Goal: Transaction & Acquisition: Obtain resource

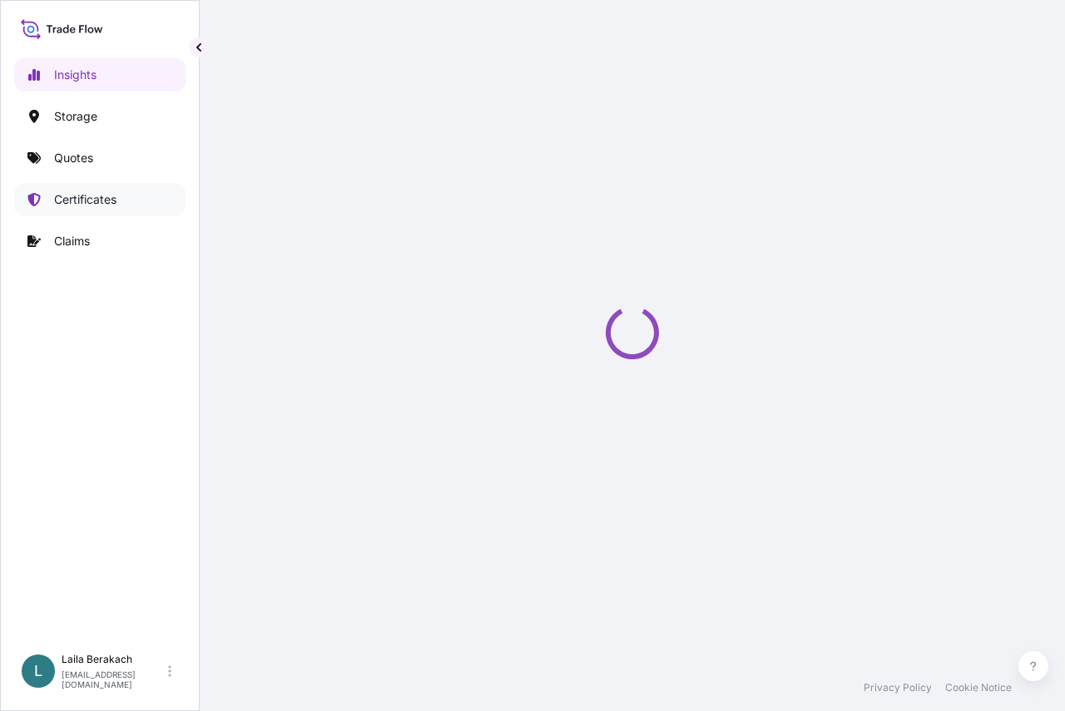
click at [84, 210] on link "Certificates" at bounding box center [99, 199] width 171 height 33
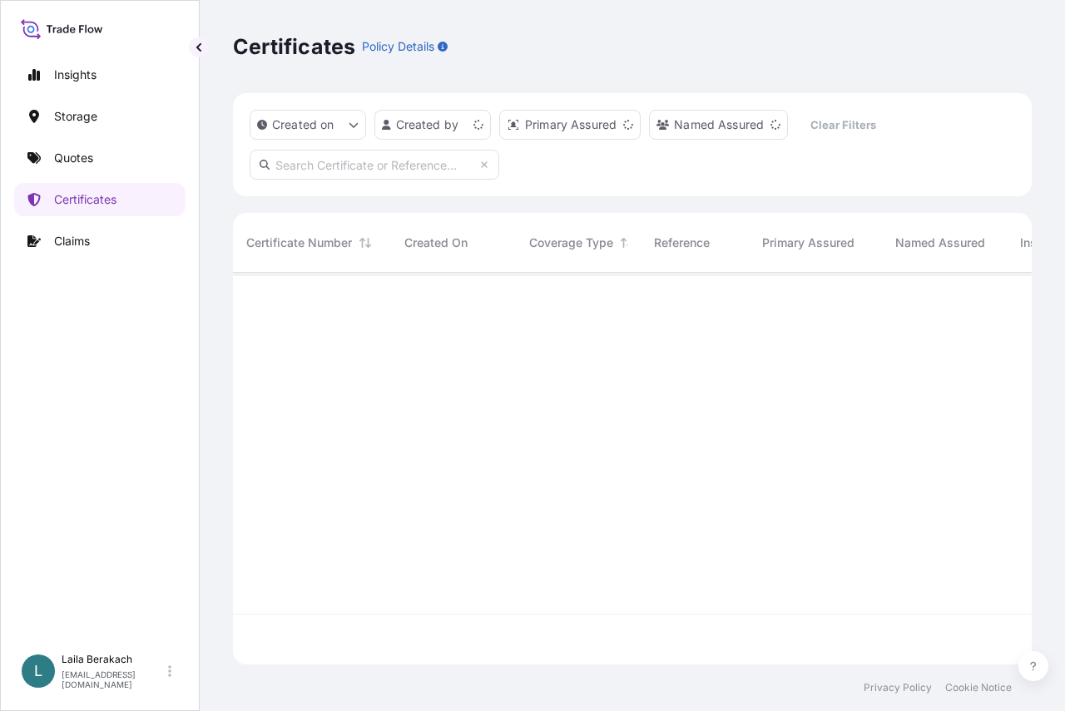
scroll to position [389, 786]
click at [354, 166] on input "text" at bounding box center [375, 165] width 250 height 30
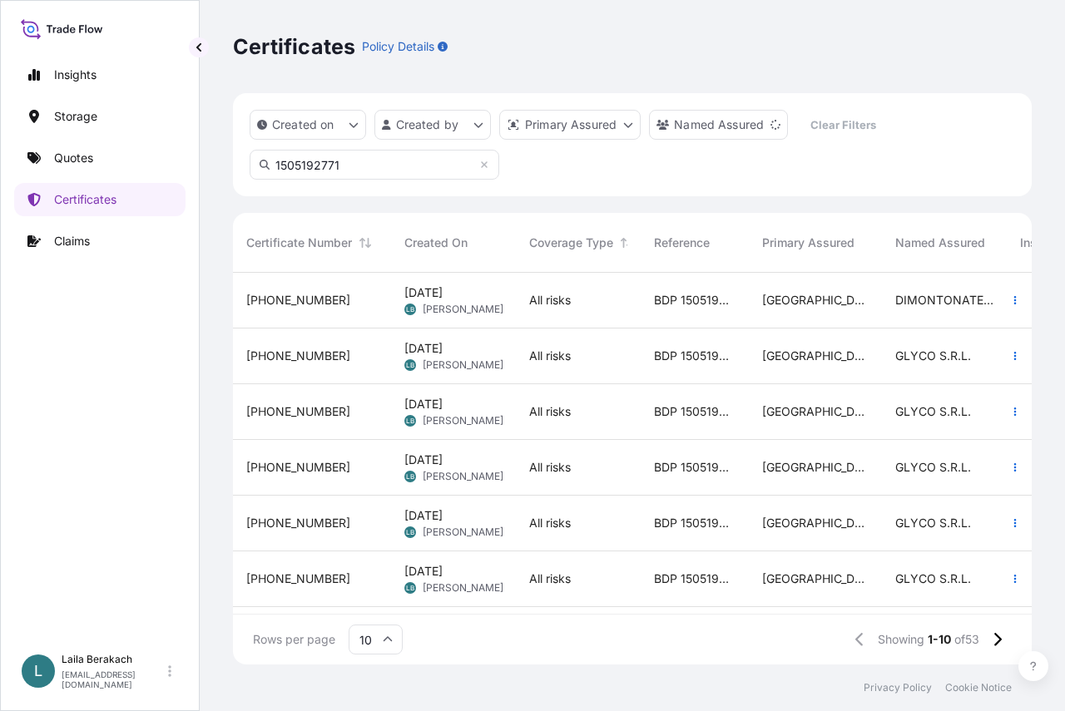
drag, startPoint x: 358, startPoint y: 163, endPoint x: 36, endPoint y: 131, distance: 323.5
click at [36, 134] on div "Insights Storage Quotes Certificates Claims L Laila Berakach laila.berakach@bdp…" at bounding box center [532, 355] width 1065 height 711
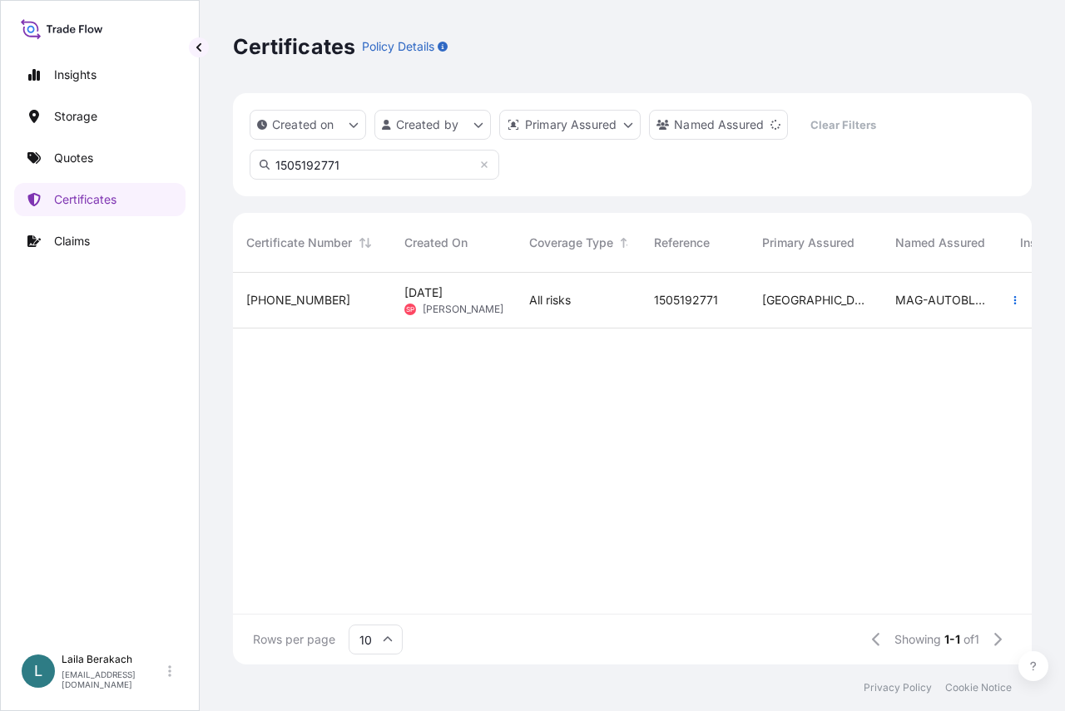
type input "1505192771"
click at [417, 302] on span "Aug 22, 2025 SP Simona Pagani" at bounding box center [453, 301] width 98 height 32
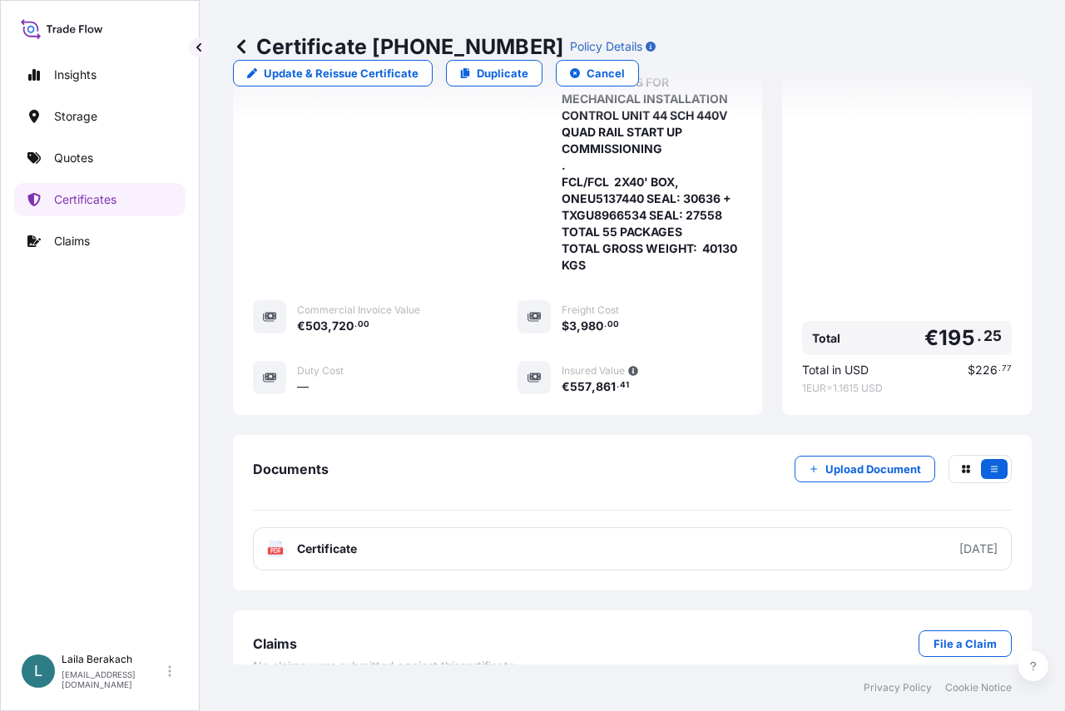
scroll to position [691, 0]
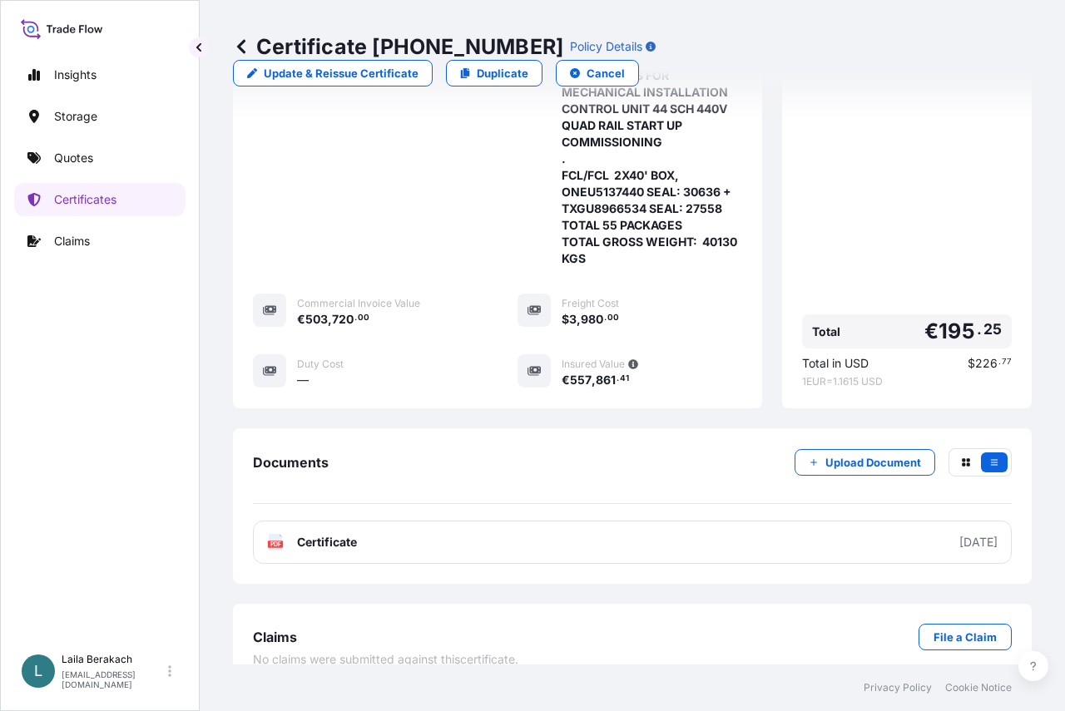
click at [392, 310] on div "€ 503 , 720 . 00" at bounding box center [387, 318] width 181 height 17
drag, startPoint x: 619, startPoint y: 295, endPoint x: 549, endPoint y: 301, distance: 70.2
click at [549, 301] on div "Freight Cost $ 3 , 980 . 00" at bounding box center [630, 311] width 225 height 34
click at [633, 319] on div "Primary Assured Italy Named Assured MAG-AUTOBLOK TECNOMAGNETE S.P.A. Coverage T…" at bounding box center [497, 147] width 489 height 483
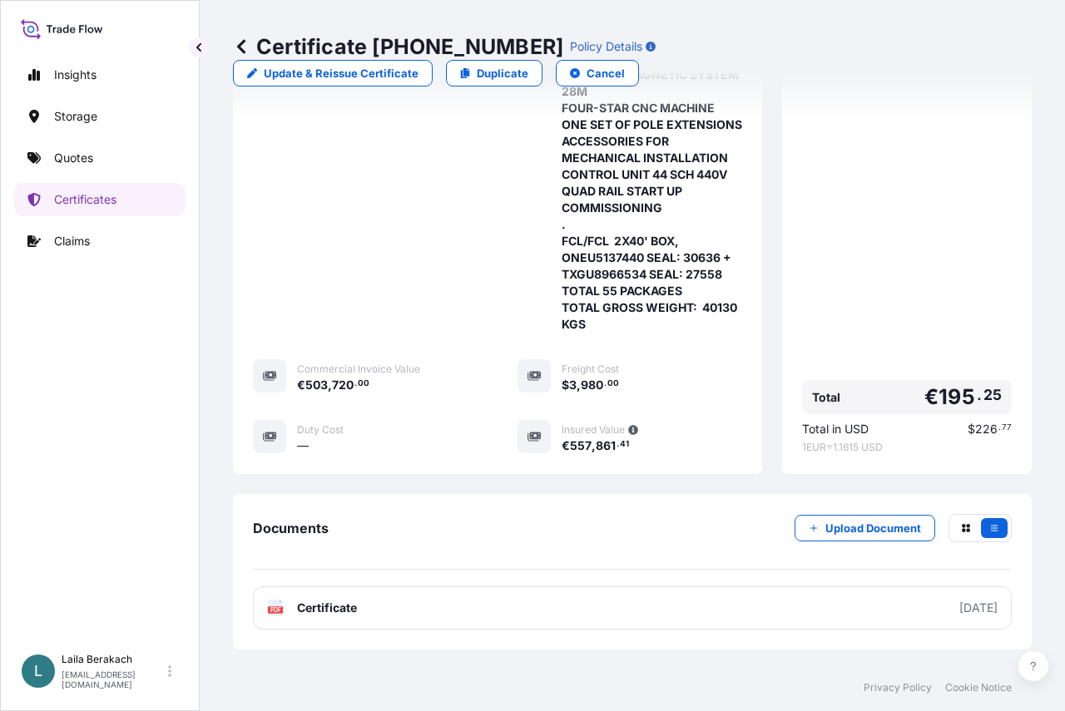
scroll to position [666, 0]
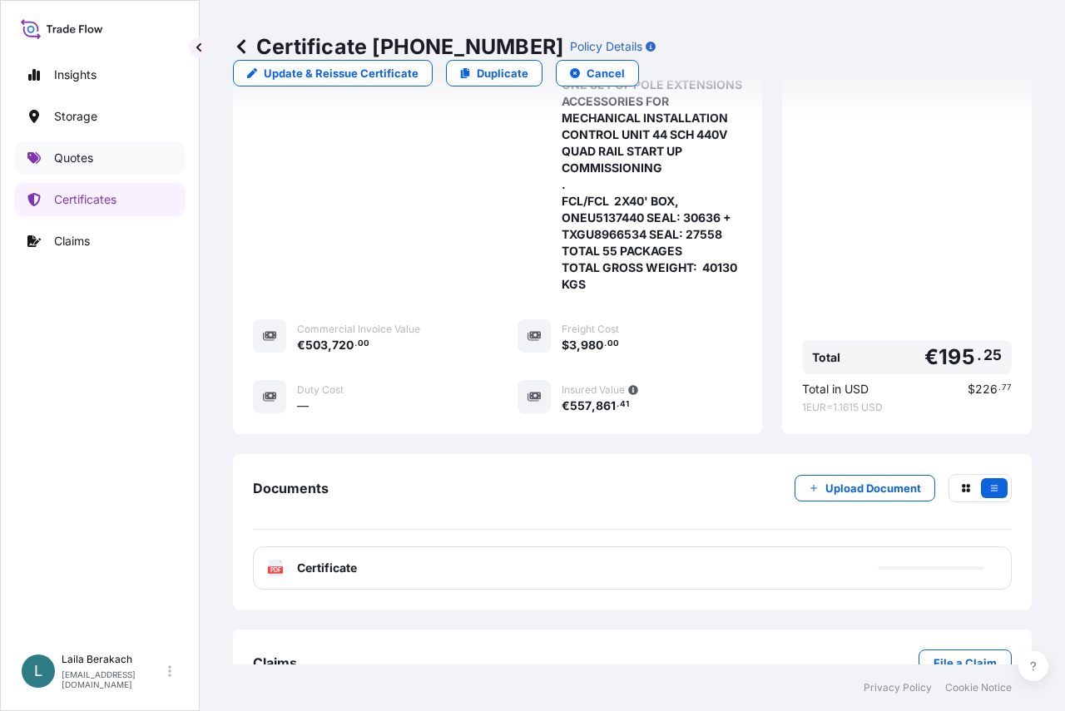
click at [85, 153] on p "Quotes" at bounding box center [73, 158] width 39 height 17
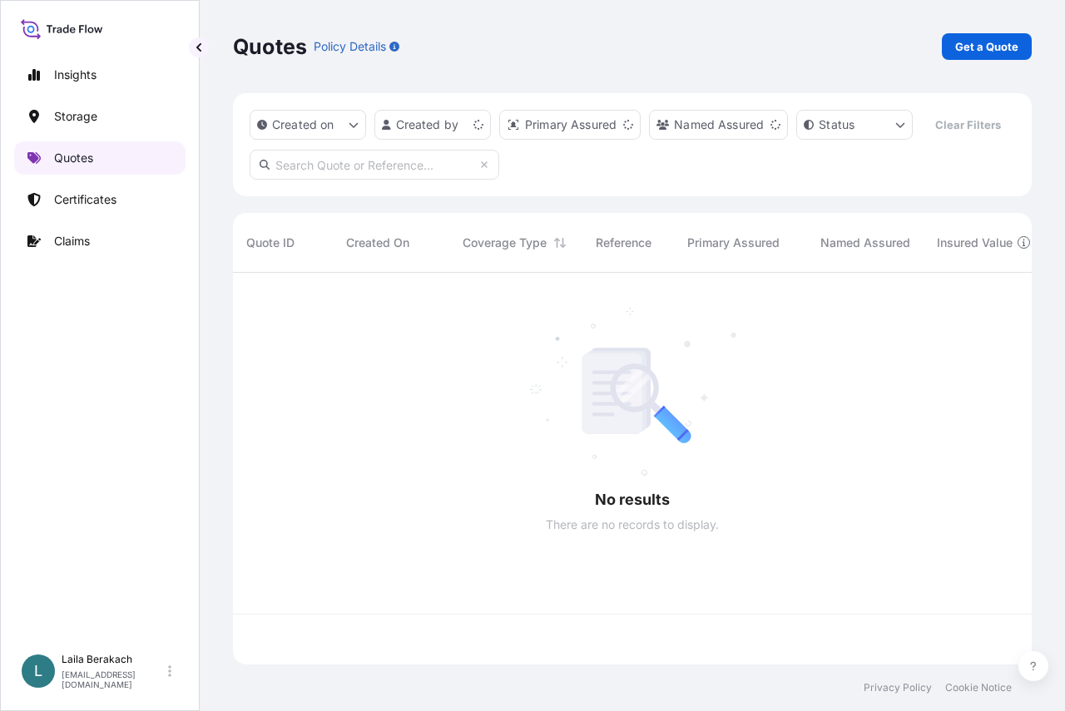
scroll to position [354, 786]
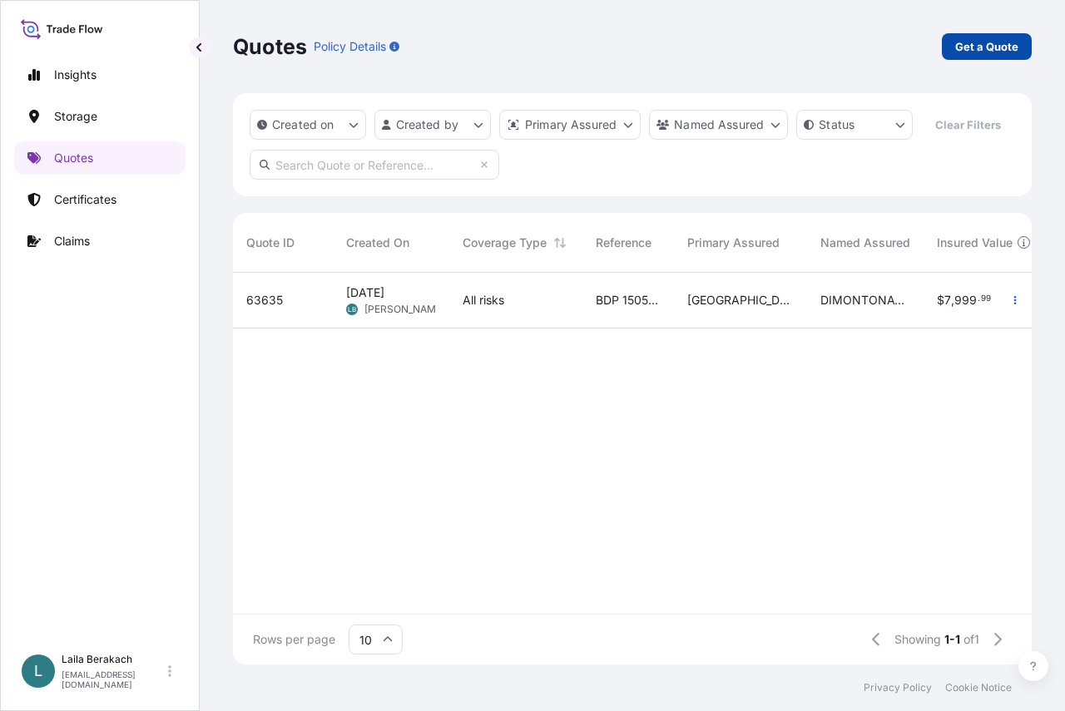
click at [1006, 40] on p "Get a Quote" at bounding box center [986, 46] width 63 height 17
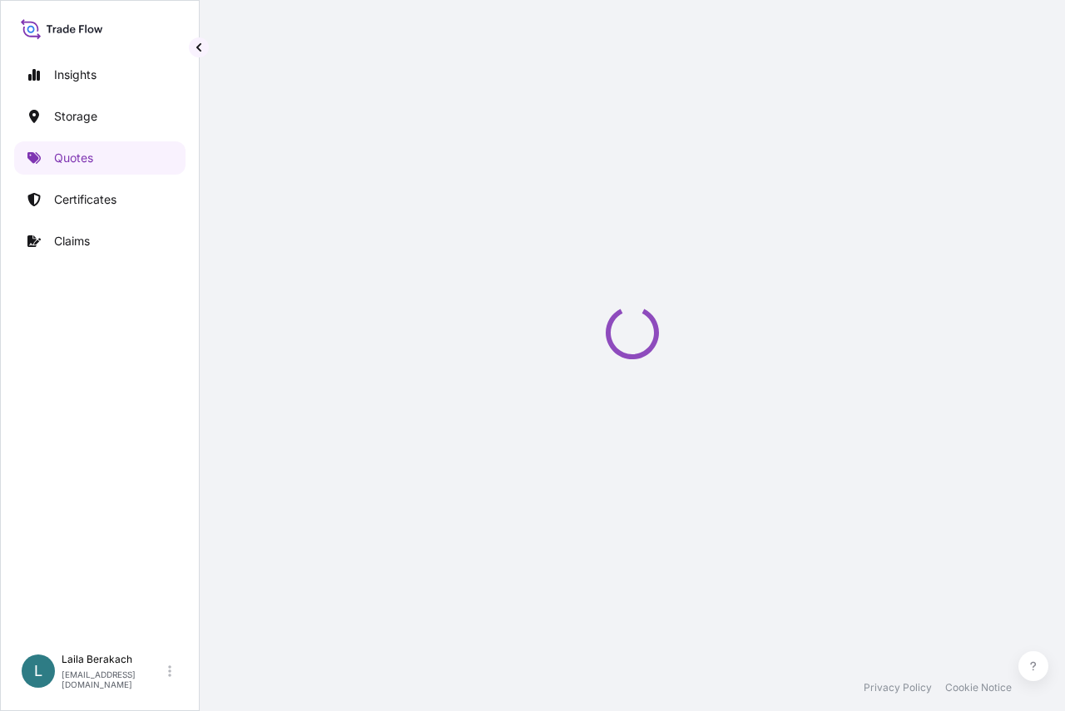
select select "Road / Inland"
select select "Water"
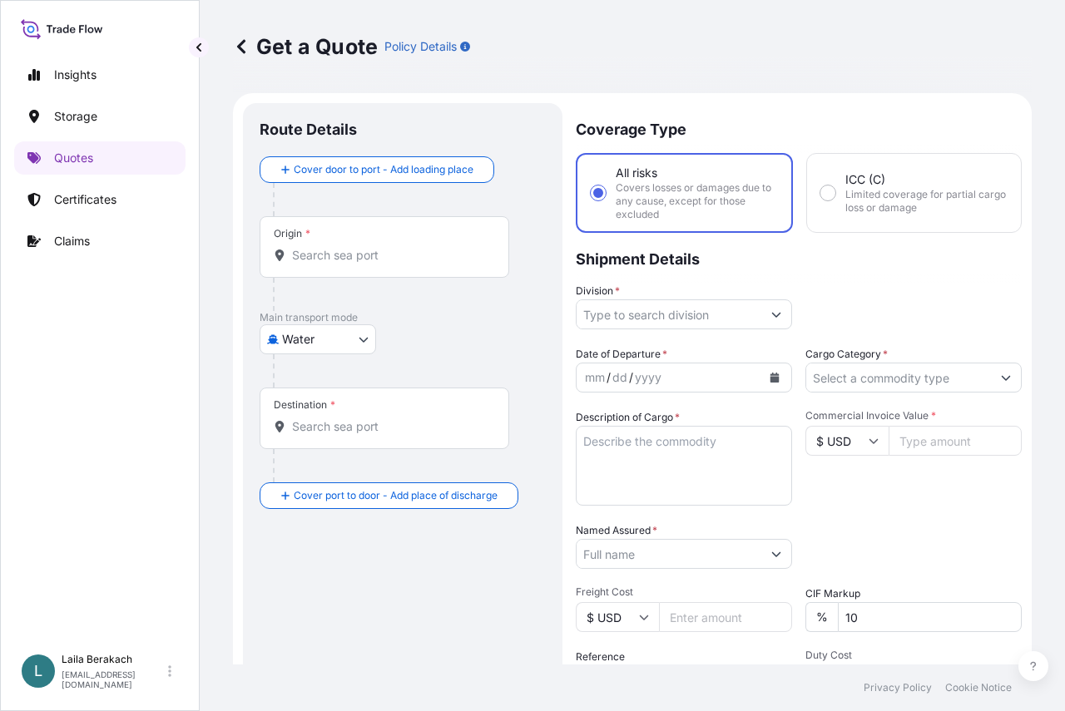
scroll to position [27, 0]
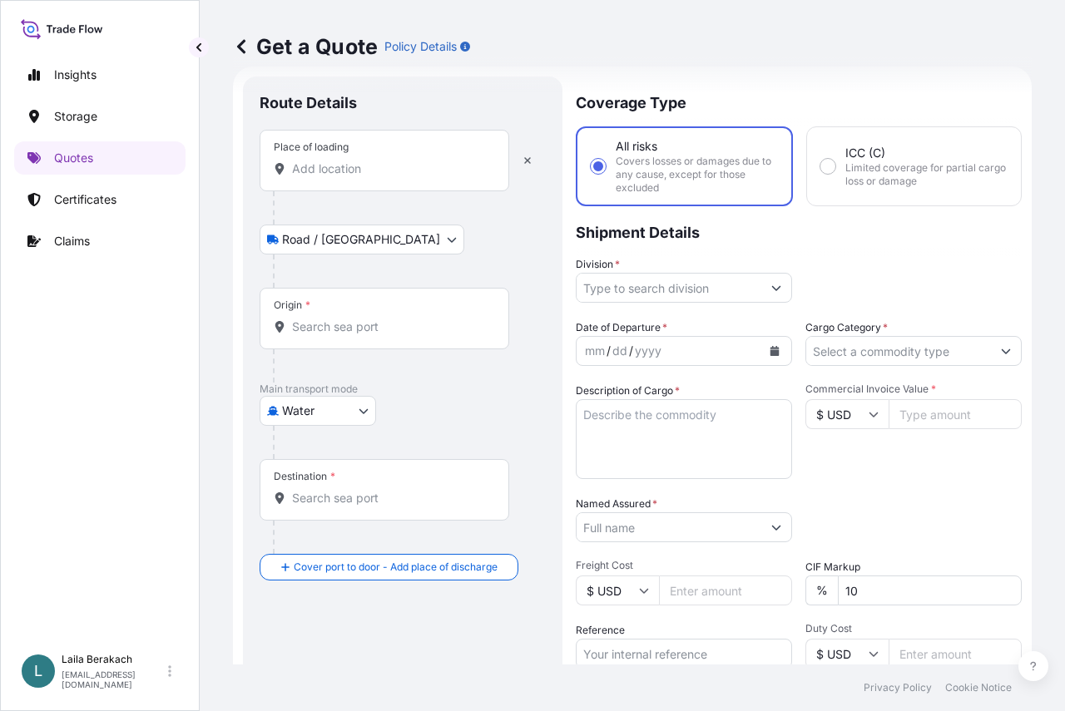
click at [318, 178] on div "Place of loading" at bounding box center [385, 161] width 250 height 62
click at [318, 177] on input "Place of loading" at bounding box center [390, 169] width 196 height 17
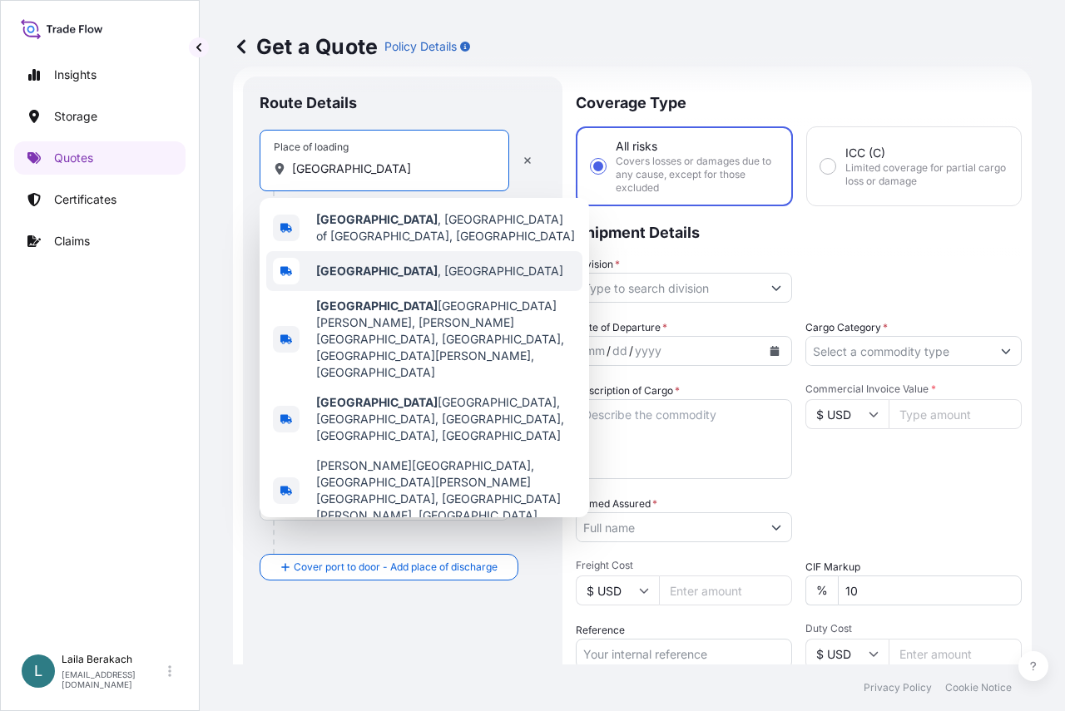
click at [349, 264] on b "Firenze" at bounding box center [376, 271] width 121 height 14
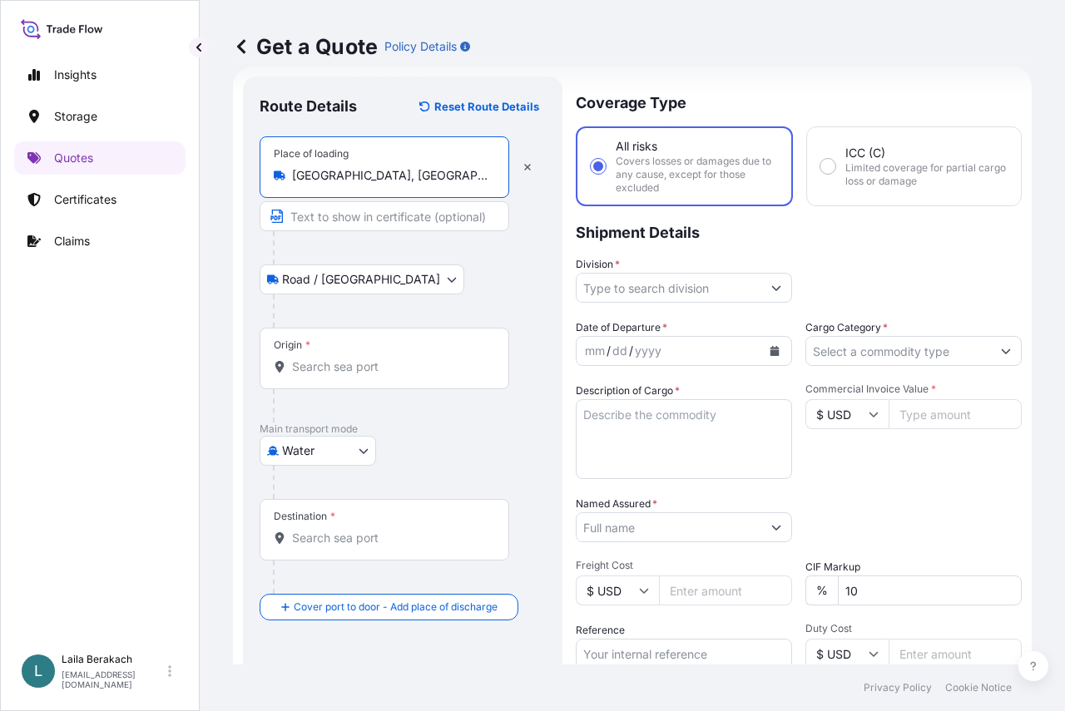
type input "Firenze, Italy"
click at [322, 352] on div "Origin *" at bounding box center [385, 359] width 250 height 62
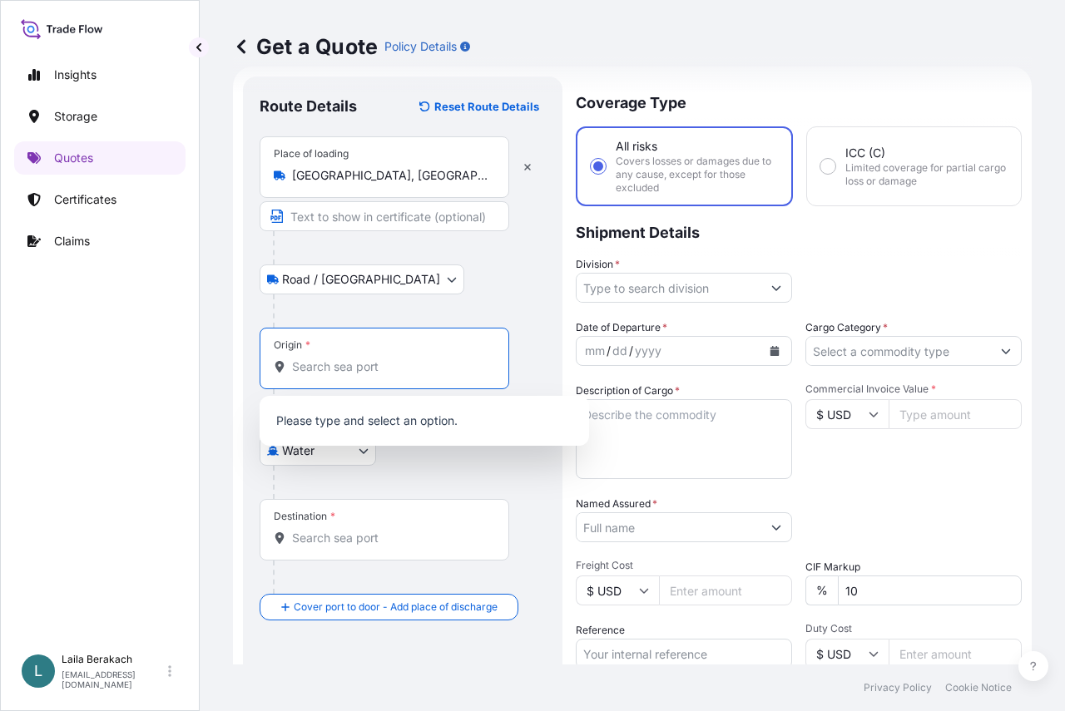
click at [303, 365] on input "Origin *" at bounding box center [390, 367] width 196 height 17
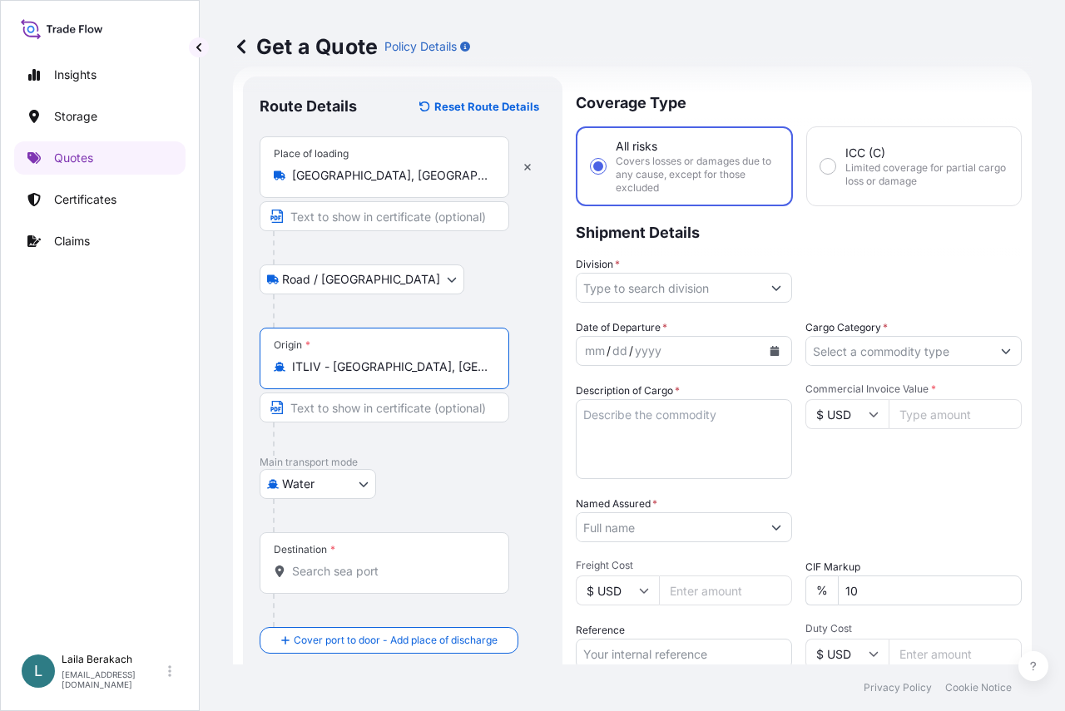
type input "ITLIV - Livorno, Italy"
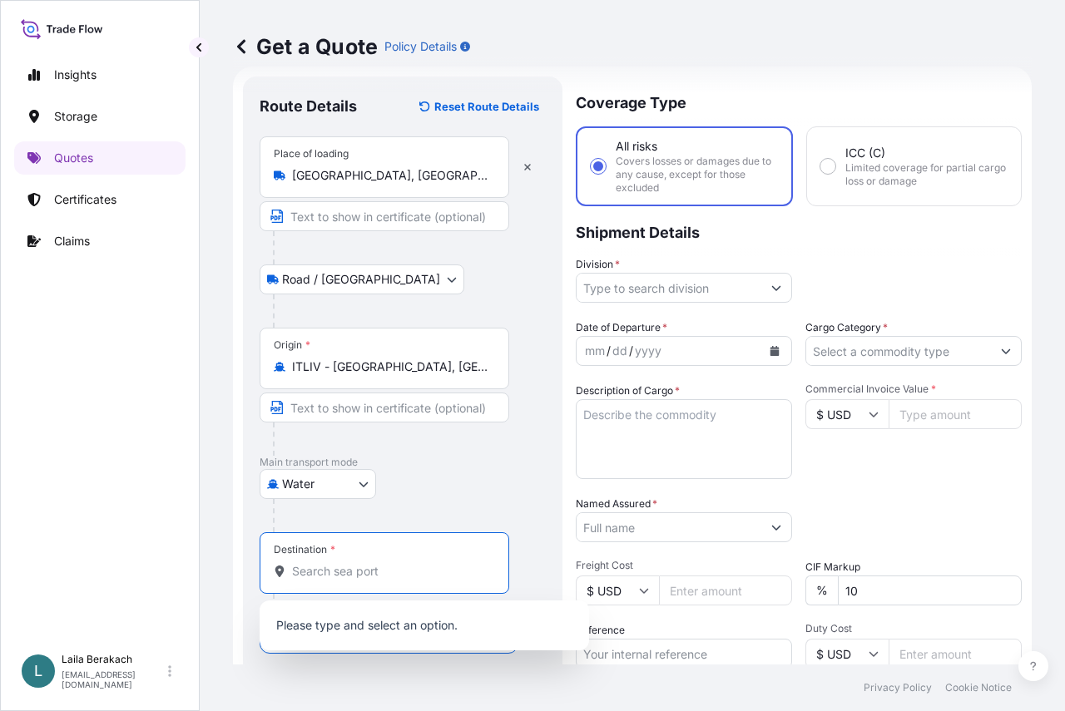
click at [339, 567] on input "Destination *" at bounding box center [390, 571] width 196 height 17
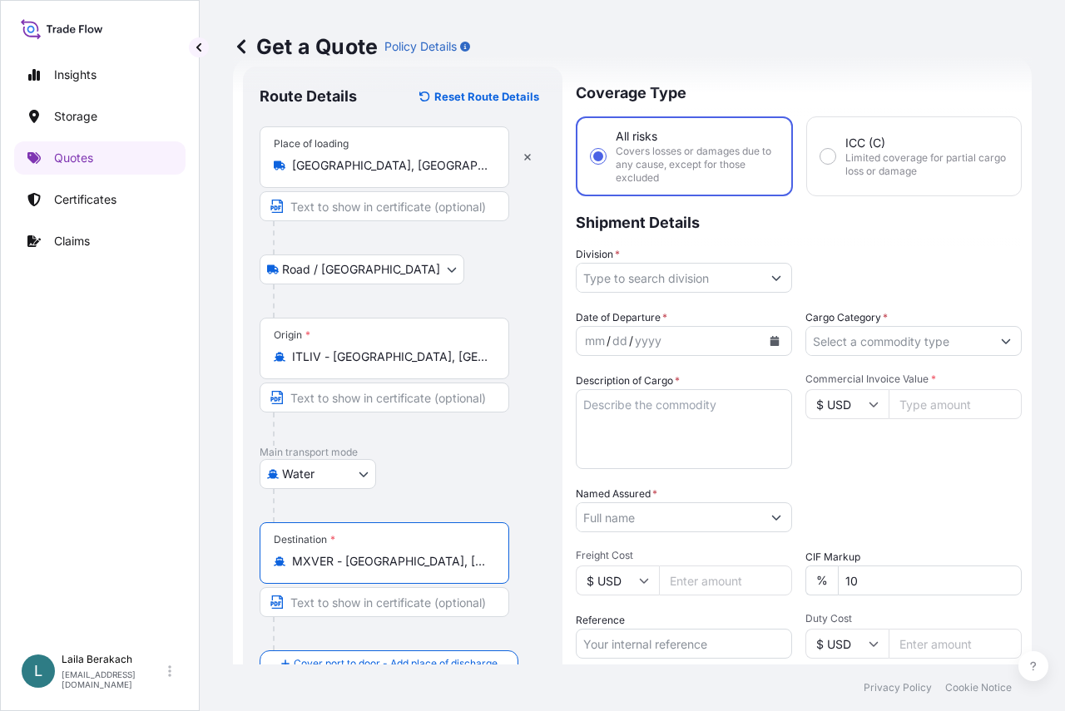
scroll to position [0, 0]
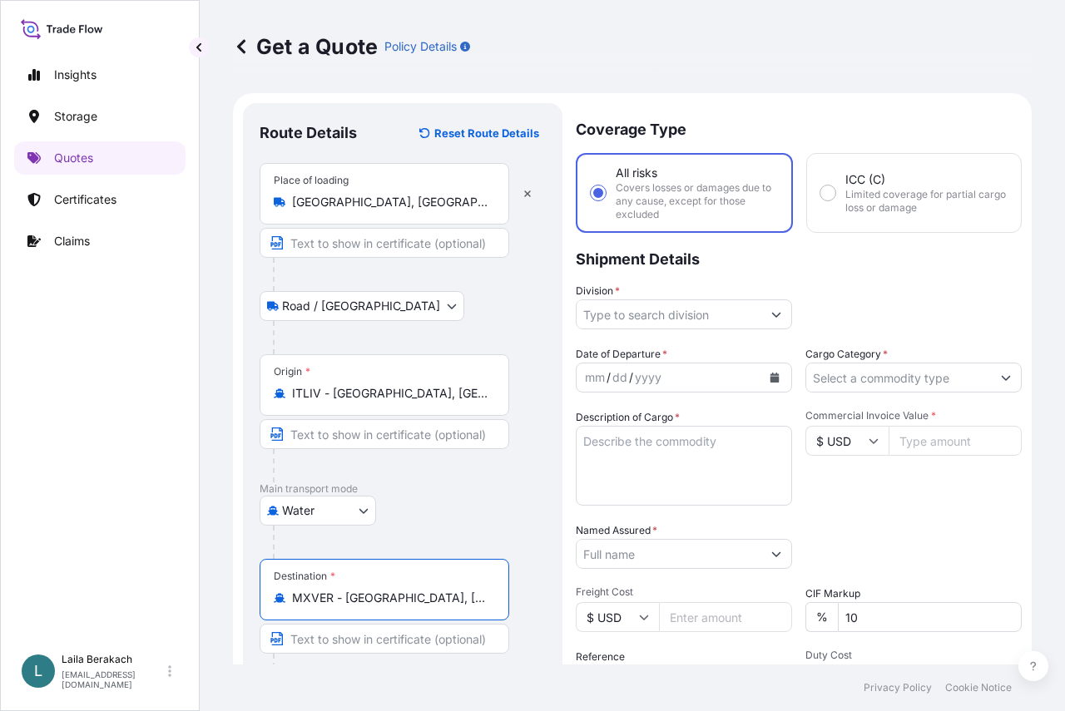
type input "MXVER - Veracruz, Mexico"
click at [700, 319] on input "Division *" at bounding box center [669, 315] width 185 height 30
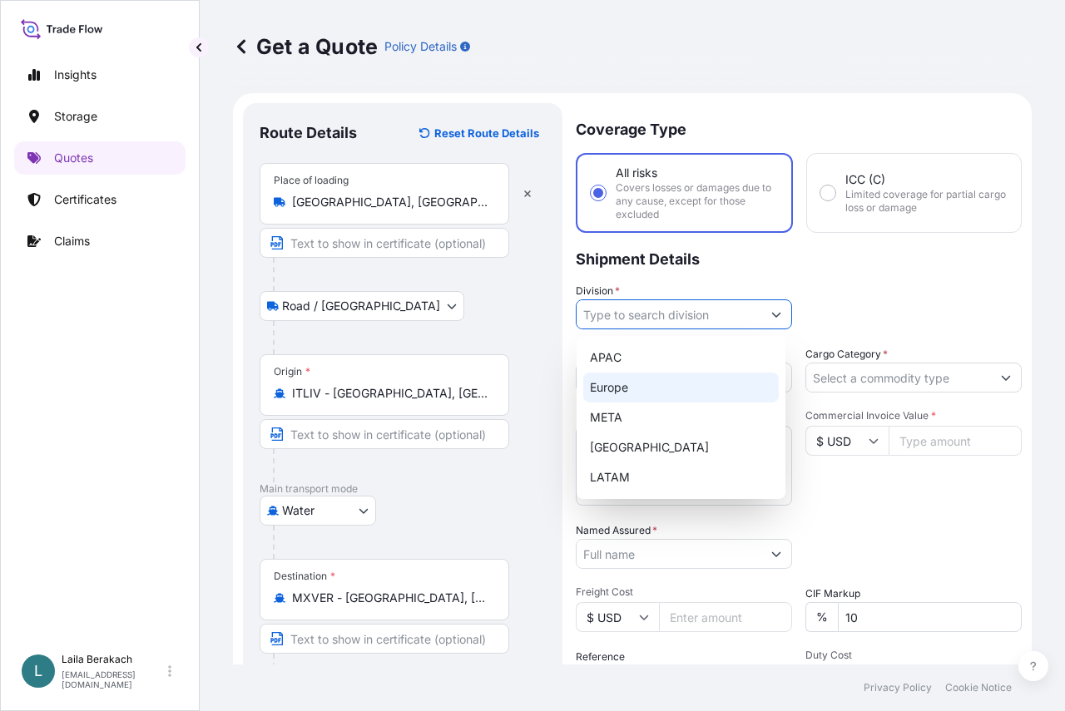
click at [647, 379] on div "Europe" at bounding box center [681, 388] width 196 height 30
type input "Europe"
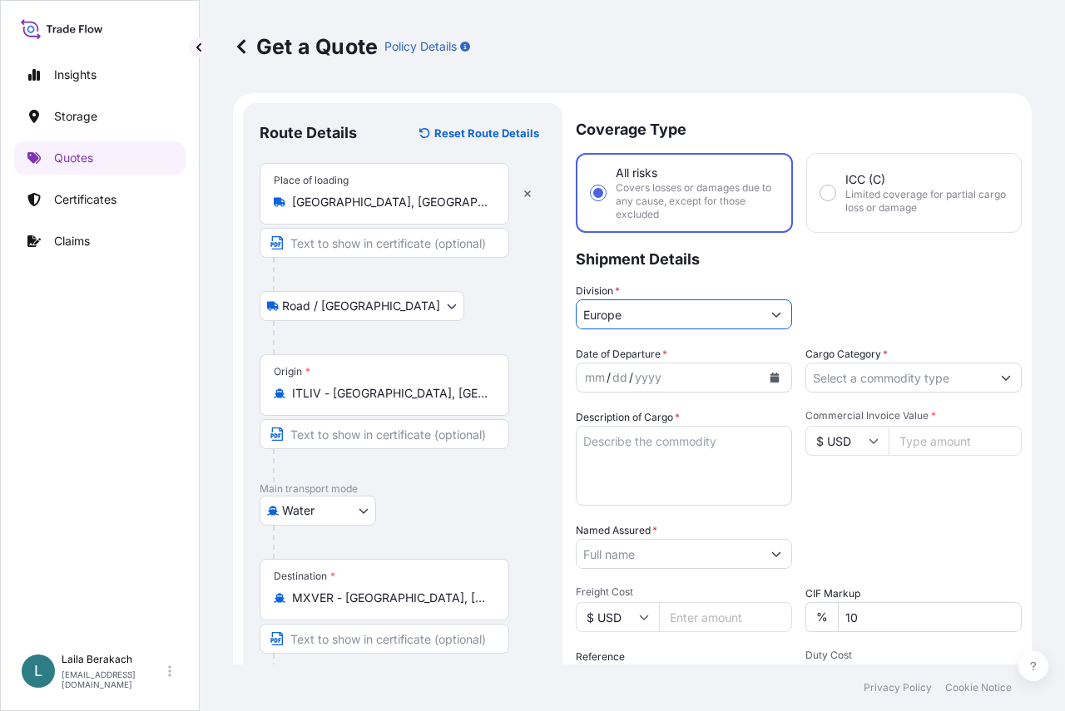
click at [647, 379] on div "yyyy" at bounding box center [648, 378] width 30 height 20
click at [770, 374] on icon "Calendar" at bounding box center [774, 378] width 9 height 10
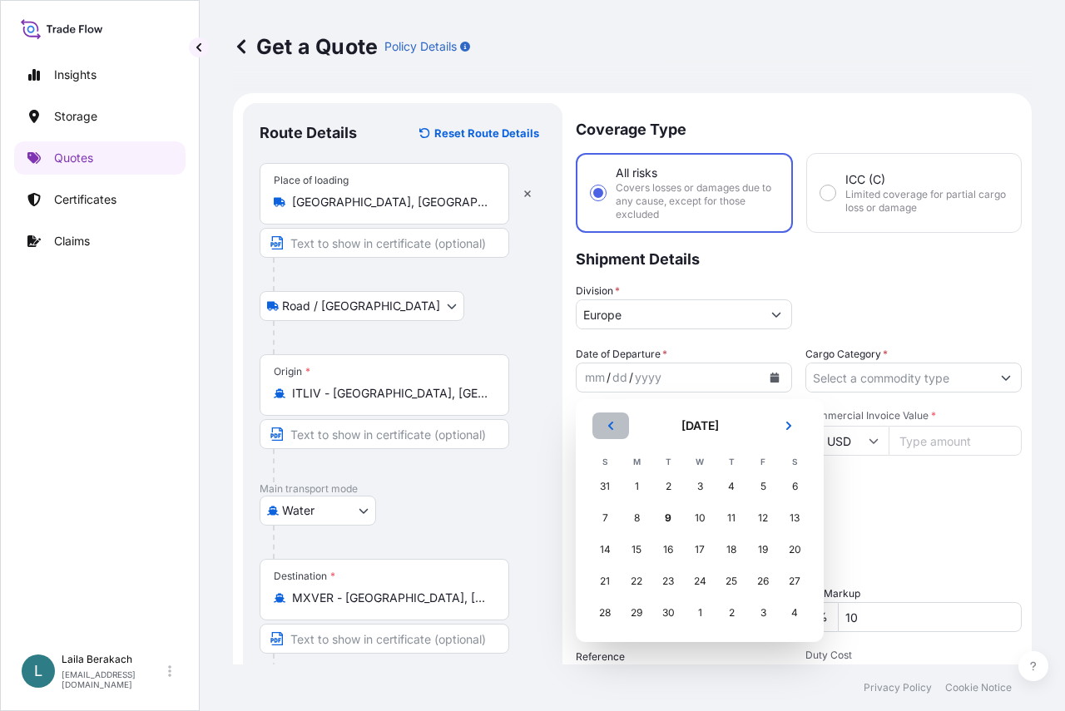
click at [613, 423] on icon "Previous" at bounding box center [611, 426] width 10 height 10
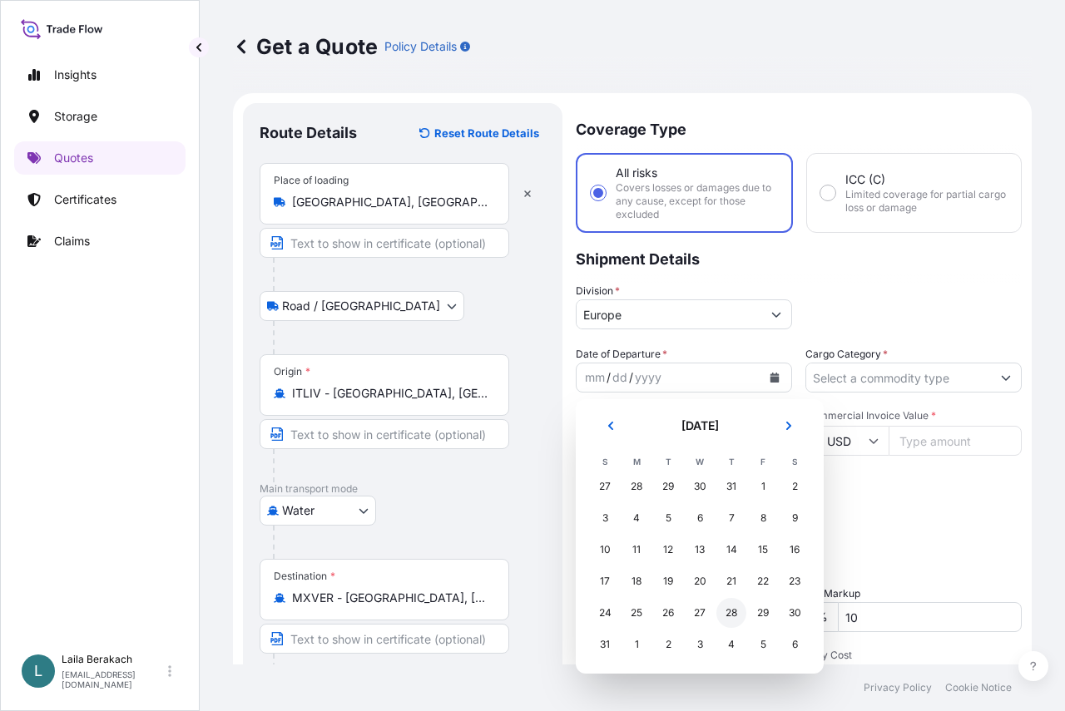
click at [735, 609] on div "28" at bounding box center [731, 613] width 30 height 30
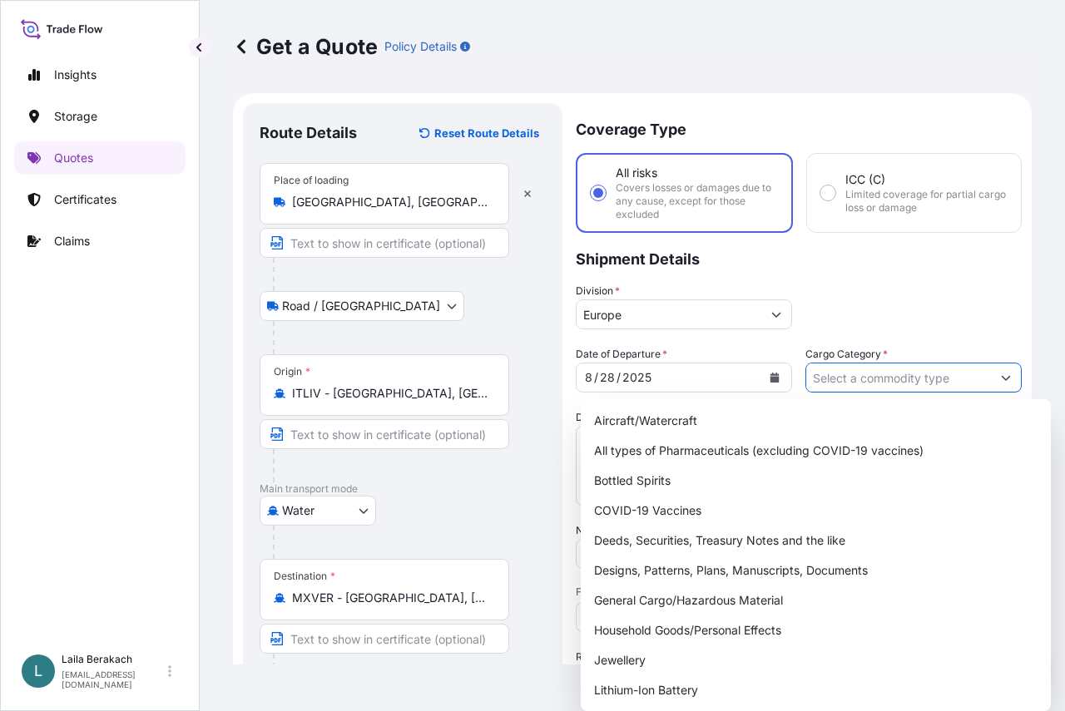
click at [872, 386] on input "Cargo Category *" at bounding box center [898, 378] width 185 height 30
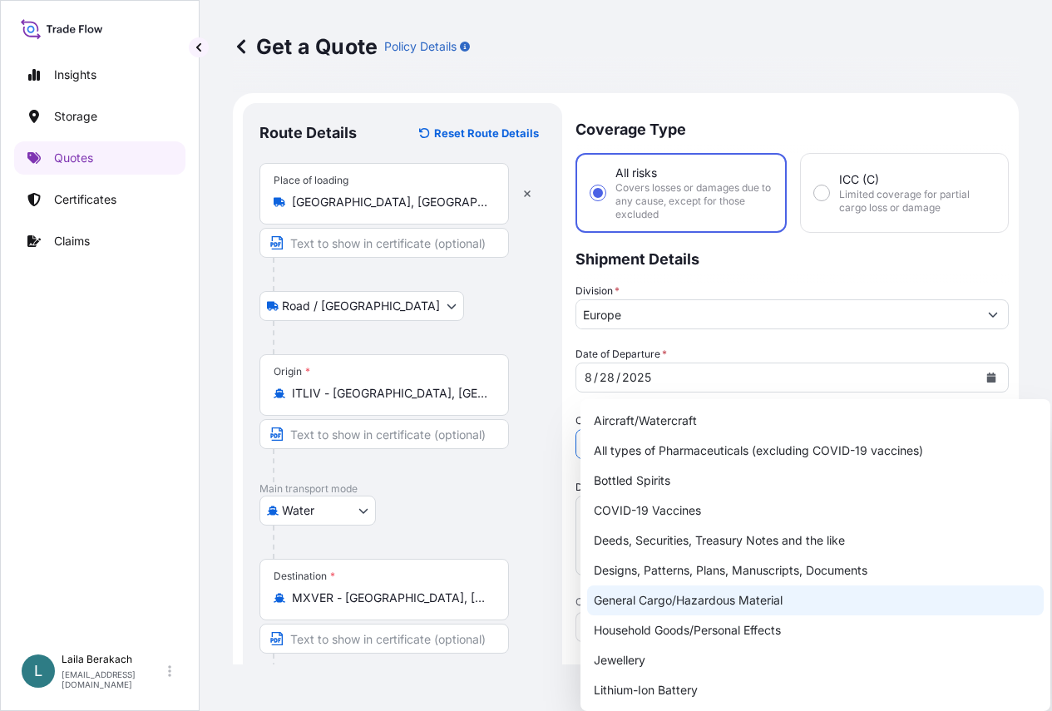
click at [656, 605] on div "General Cargo/Hazardous Material" at bounding box center [815, 601] width 457 height 30
type input "General Cargo/Hazardous Material"
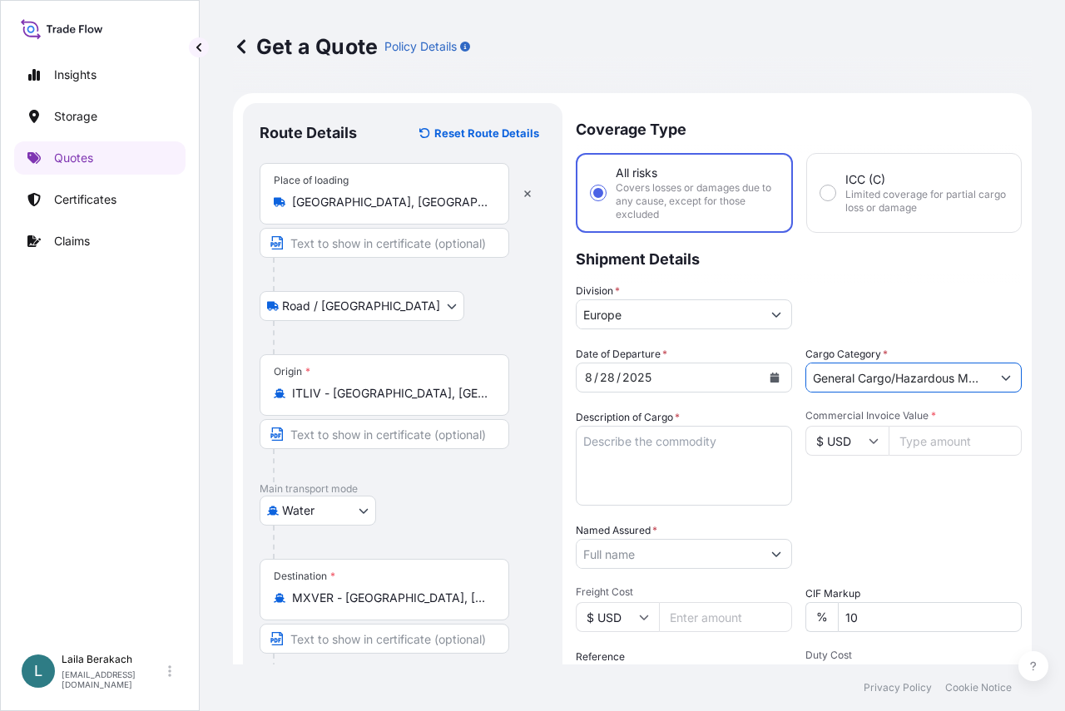
click at [633, 467] on textarea "Description of Cargo *" at bounding box center [684, 466] width 216 height 80
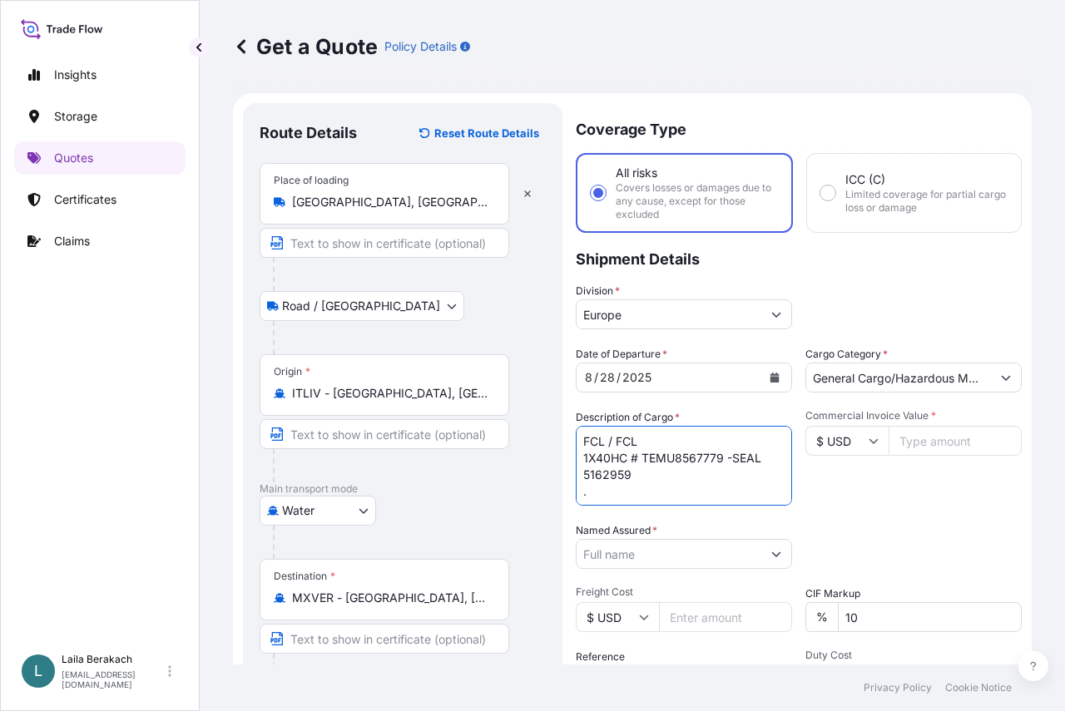
scroll to position [10, 0]
click at [607, 488] on textarea "FCL / FCL 1X40HC # TEMU8567779 -SEAL 5162959 ." at bounding box center [684, 466] width 216 height 80
paste textarea "SUPPLEMENTAL SOURCE OF FATTY ACIDS"
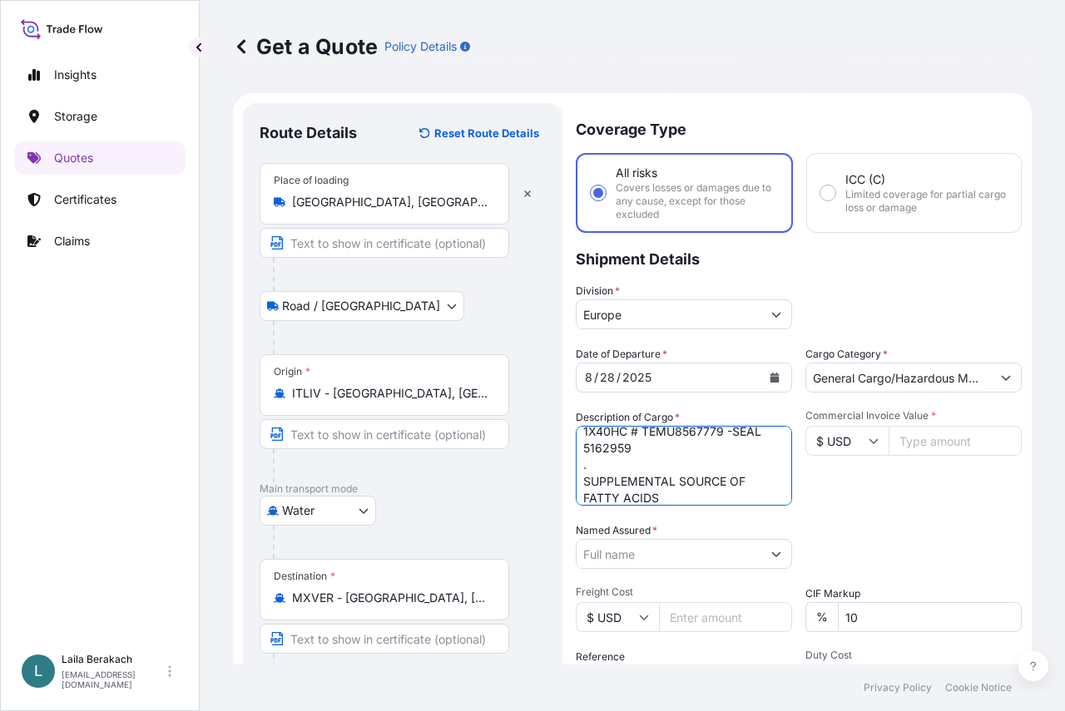
scroll to position [43, 0]
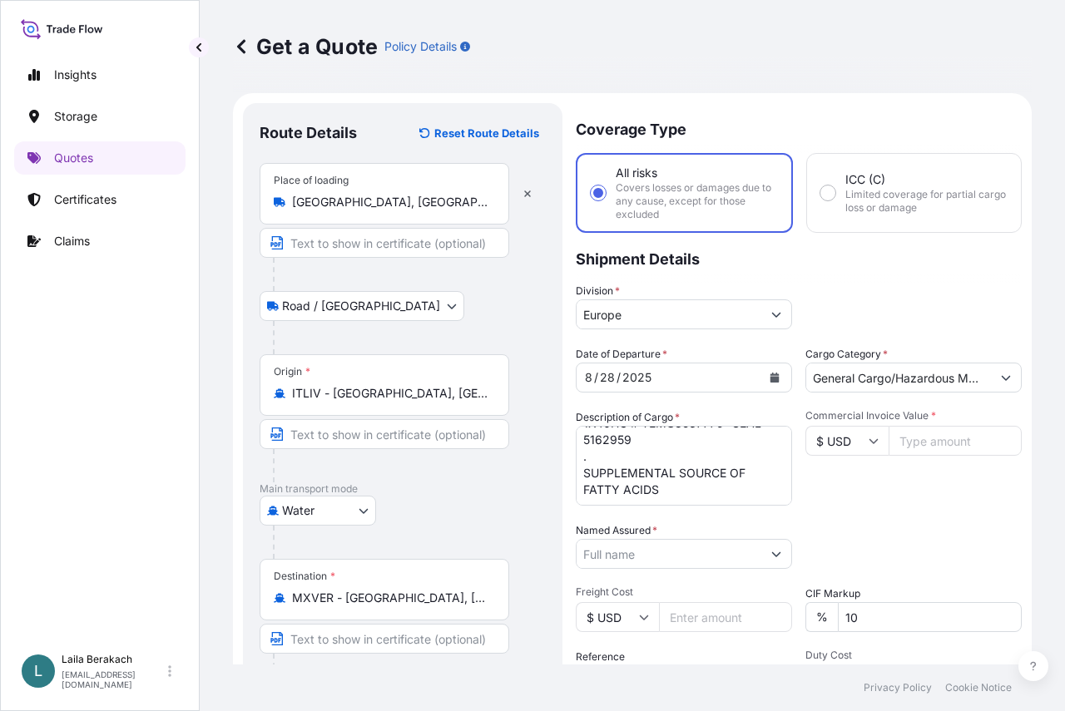
click at [663, 478] on textarea "FCL / FCL 1X40HC # TEMU8567779 -SEAL 5162959 . SUPPLEMENTAL SOURCE OF FATTY ACI…" at bounding box center [684, 466] width 216 height 80
paste textarea "FOR DRINKING WATER FOR POULTRY AND SWINE"
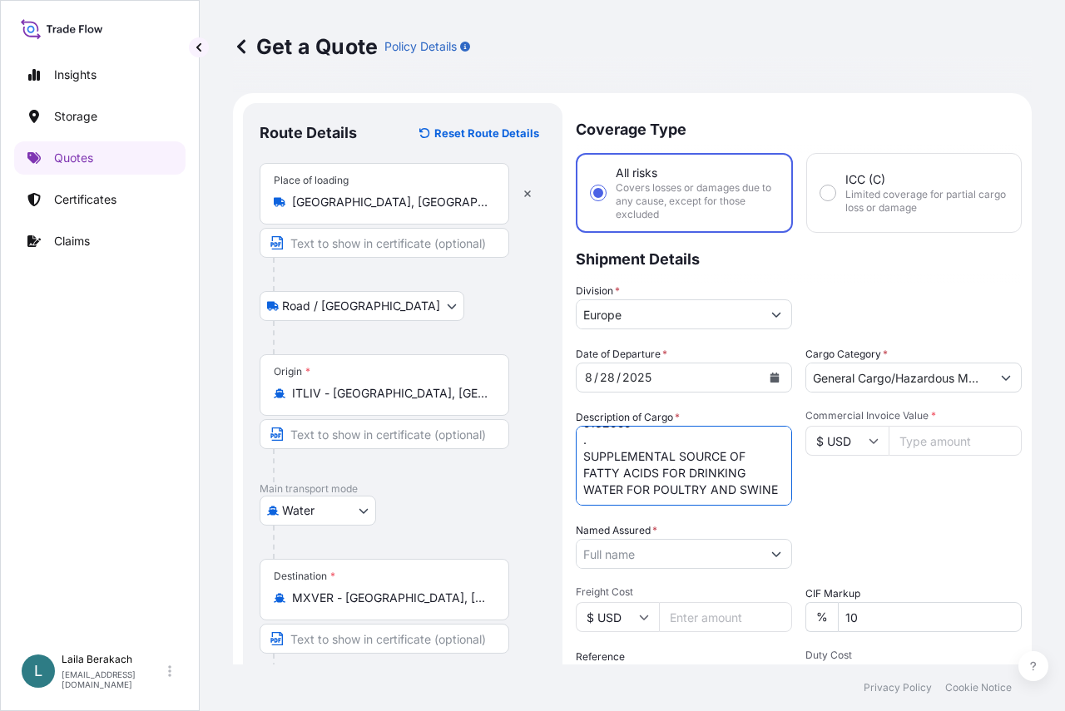
scroll to position [77, 0]
click at [635, 473] on textarea "FCL / FCL 1X40HC # TEMU8567779 -SEAL 5162959 . SUPPLEMENTAL SOURCE OF FATTY ACI…" at bounding box center [684, 466] width 216 height 80
paste textarea "VEGETABLE OIL AND GLYCERIN"
drag, startPoint x: 597, startPoint y: 481, endPoint x: 580, endPoint y: 481, distance: 17.5
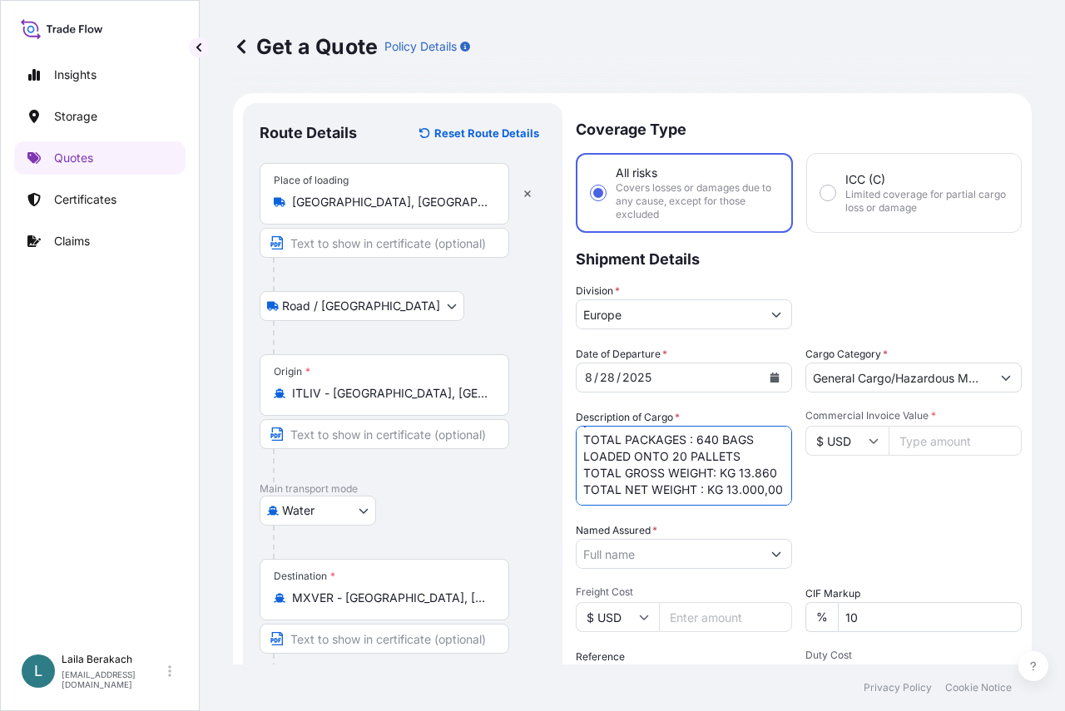
click at [580, 481] on textarea "FCL / FCL 1X40HC # TEMU8567779 -SEAL 5162959 . SUPPLEMENTAL SOURCE OF FATTY ACI…" at bounding box center [684, 466] width 216 height 80
type textarea "FCL / FCL 1X40HC # TEMU8567779 -SEAL 5162959 . SUPPLEMENTAL SOURCE OF FATTY ACI…"
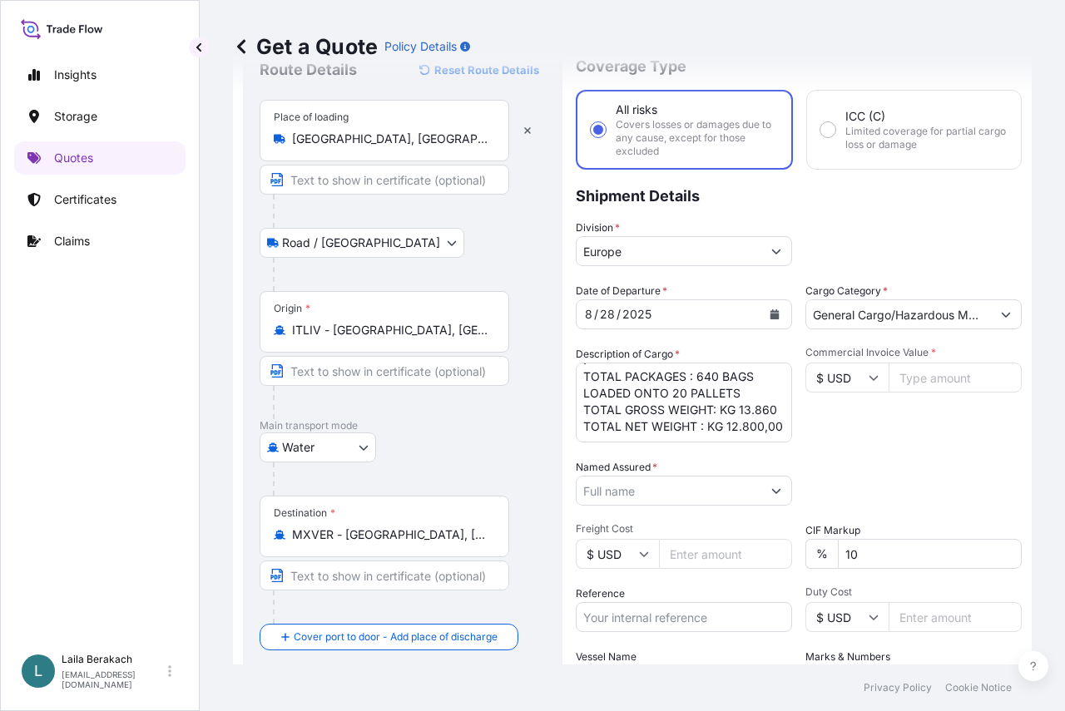
scroll to position [166, 0]
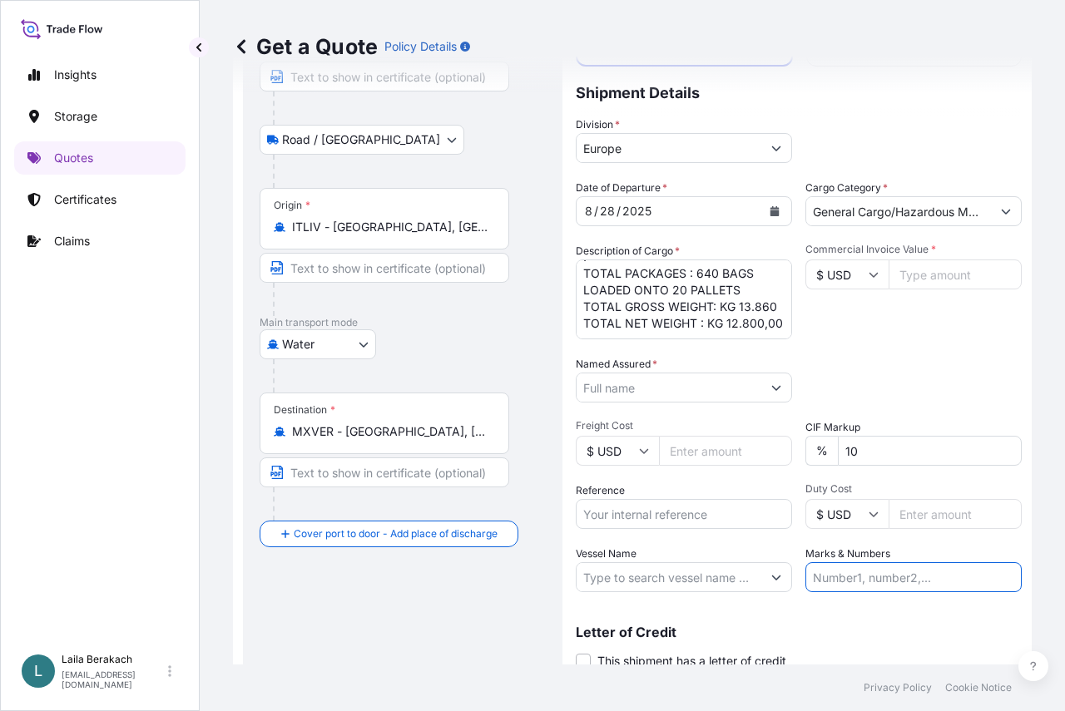
click at [881, 587] on input "Marks & Numbers" at bounding box center [913, 577] width 216 height 30
type input "PO 625196"
click at [869, 275] on icon at bounding box center [874, 275] width 10 height 10
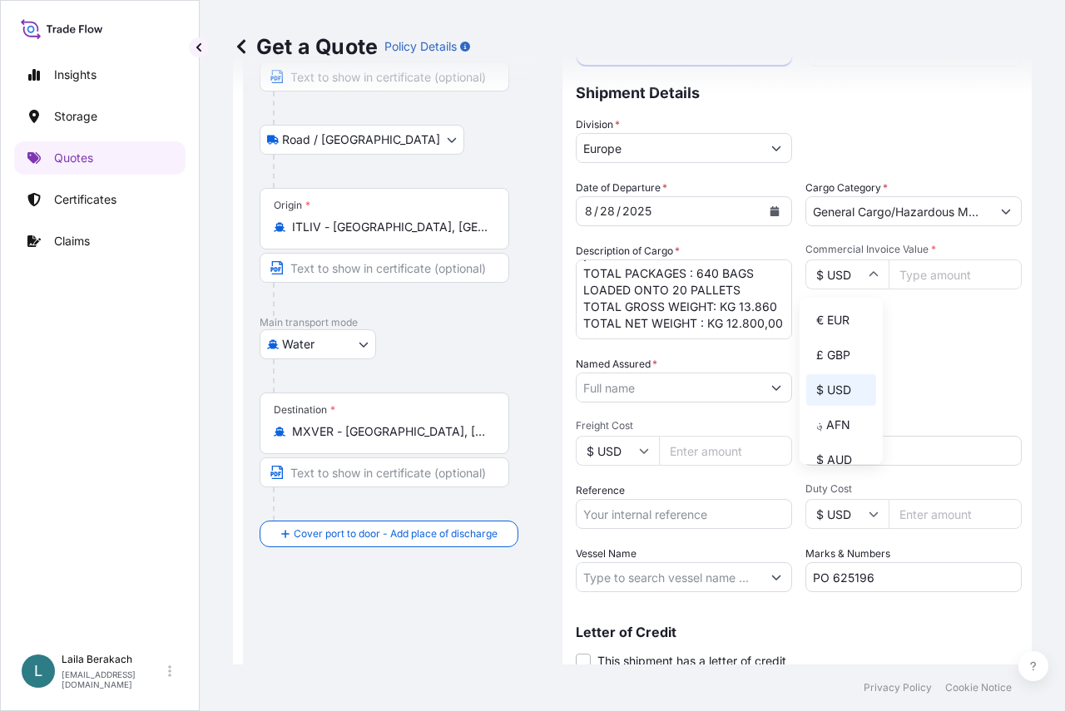
click at [845, 314] on div "€ EUR" at bounding box center [841, 321] width 70 height 32
type input "€ EUR"
click at [927, 275] on input "Commercial Invoice Value *" at bounding box center [955, 275] width 133 height 30
type input "46530"
click at [620, 516] on input "Reference" at bounding box center [684, 514] width 216 height 30
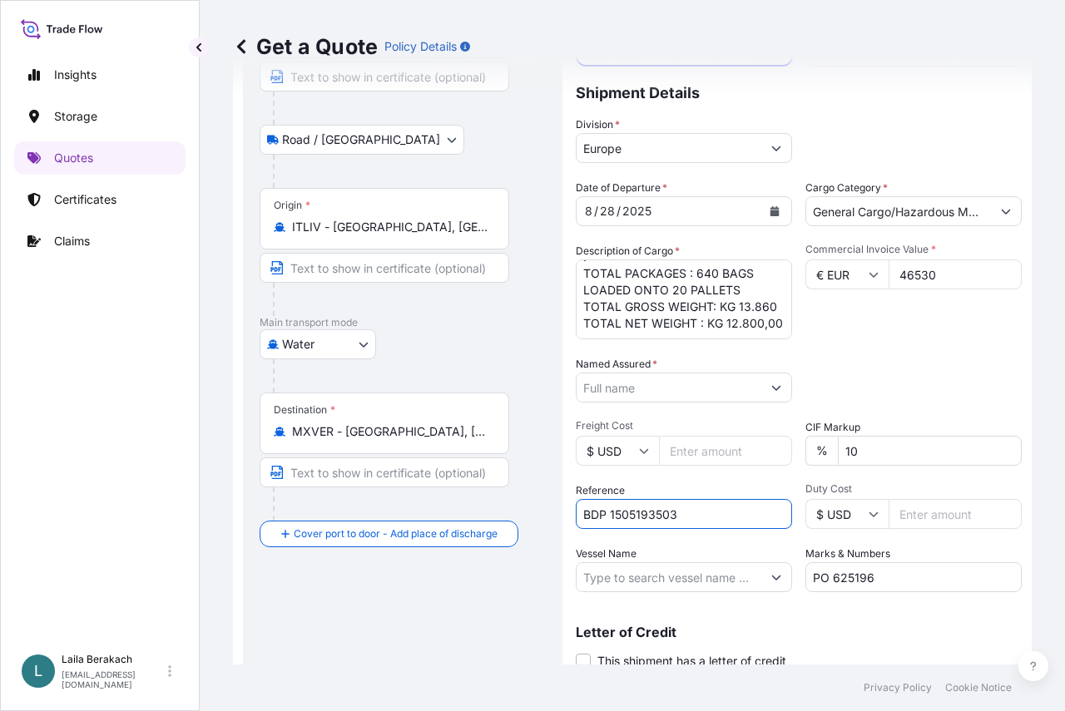
type input "BDP 1505193503"
click at [648, 383] on input "Named Assured *" at bounding box center [669, 388] width 185 height 30
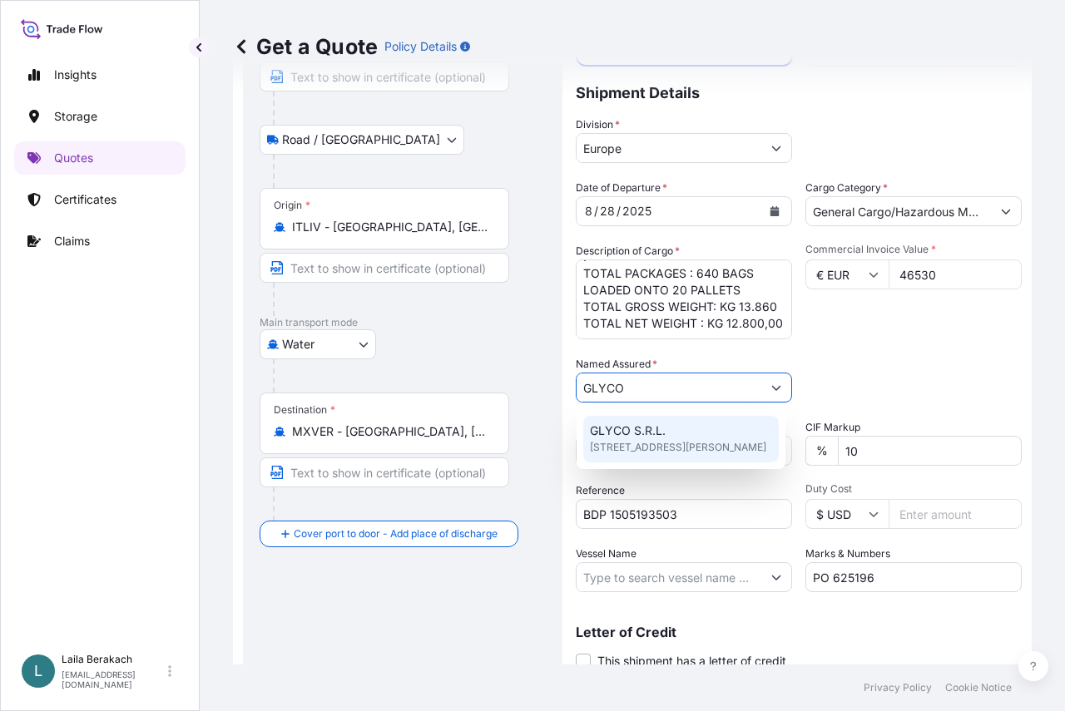
click at [620, 431] on span "GLYCO S.R.L." at bounding box center [628, 431] width 76 height 17
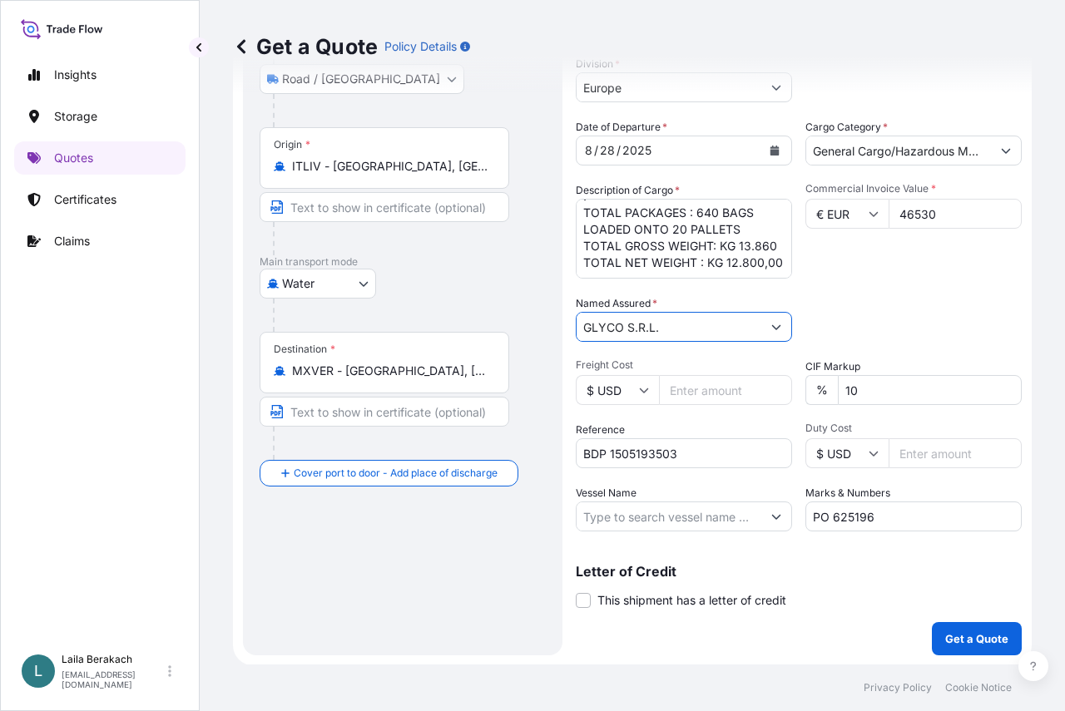
scroll to position [228, 0]
type input "GLYCO S.R.L."
click at [649, 513] on input "Vessel Name" at bounding box center [669, 516] width 185 height 30
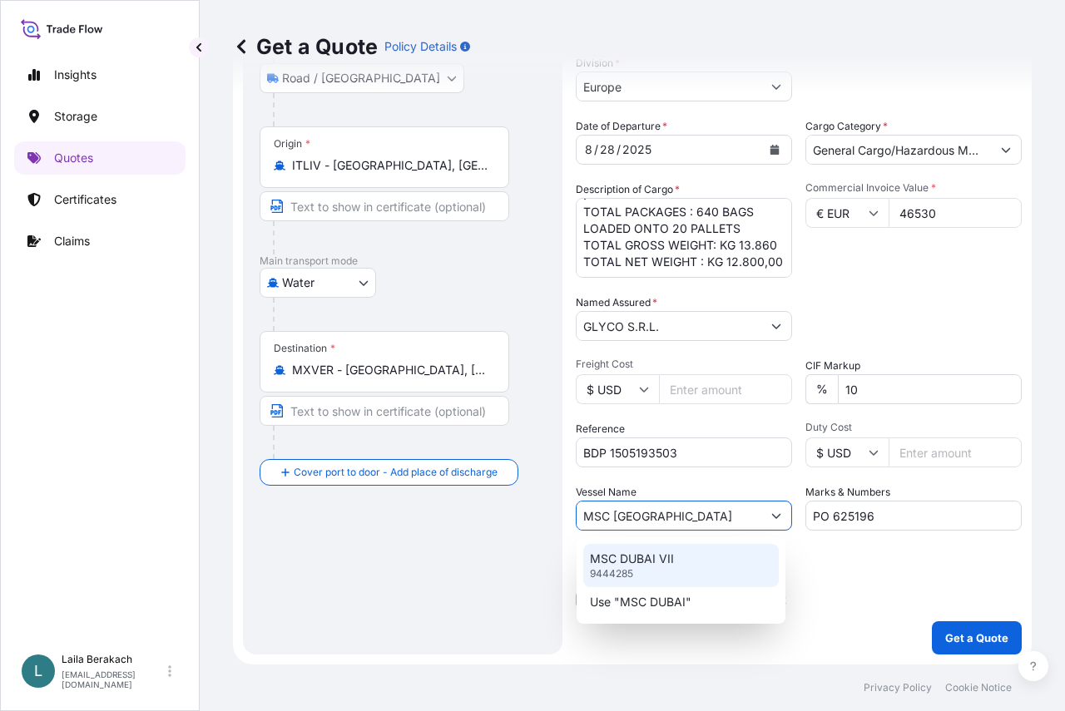
click at [661, 562] on p "MSC DUBAI VII" at bounding box center [632, 559] width 84 height 17
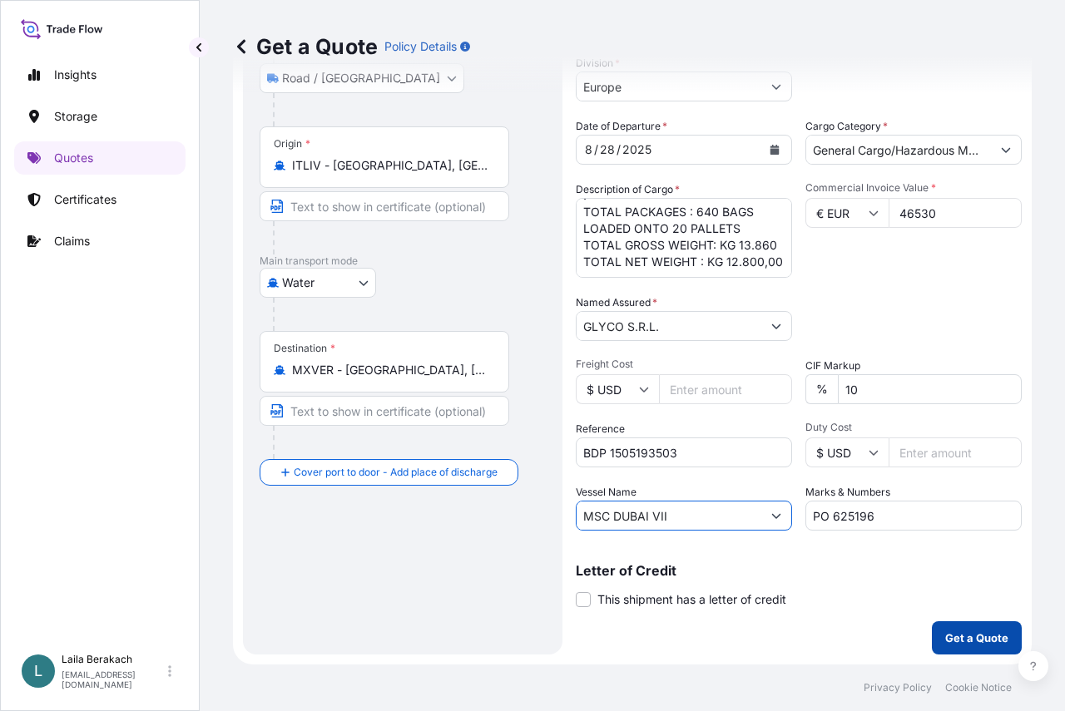
type input "MSC DUBAI VII"
click at [964, 649] on button "Get a Quote" at bounding box center [977, 638] width 90 height 33
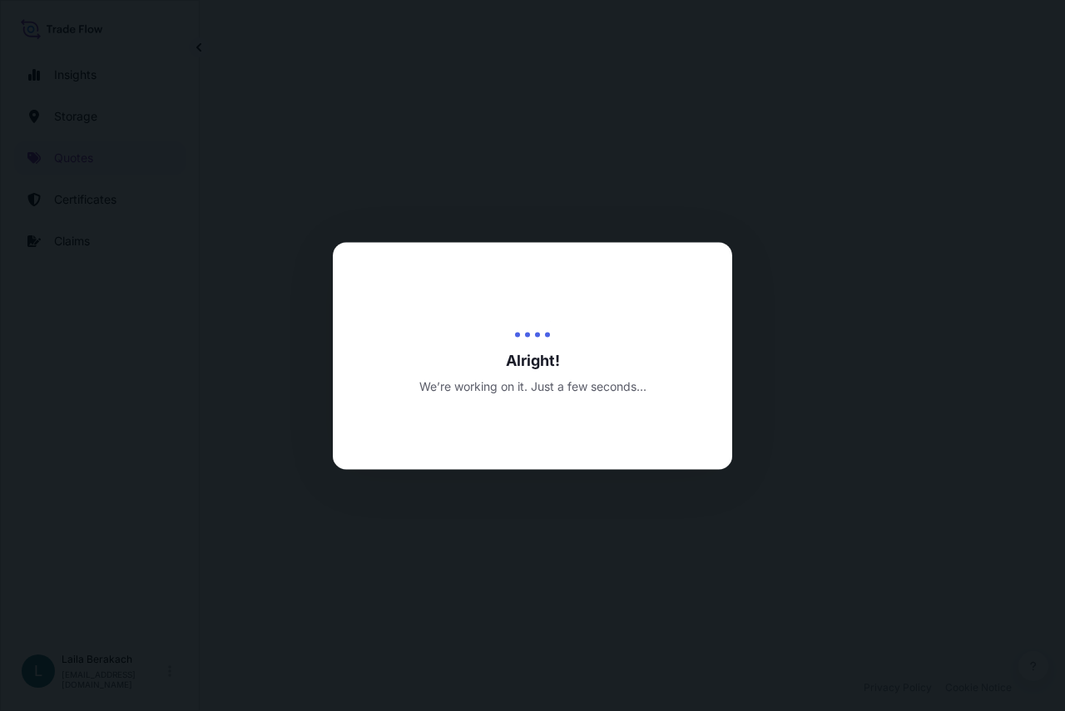
select select "Road / Inland"
select select "Water"
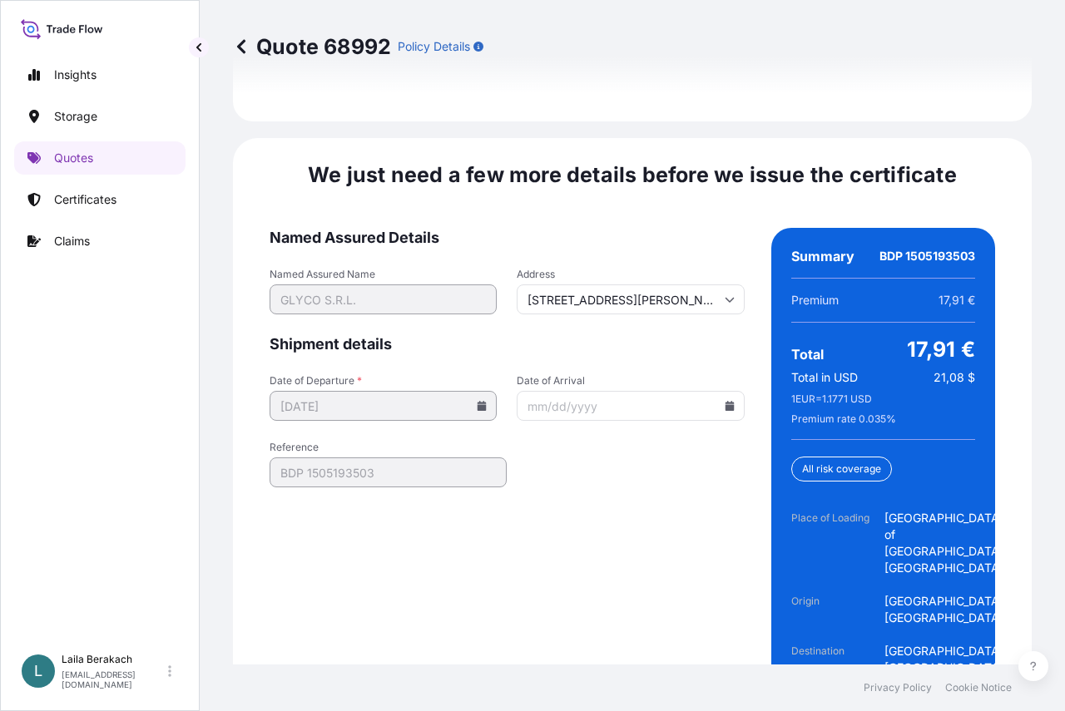
scroll to position [2731, 0]
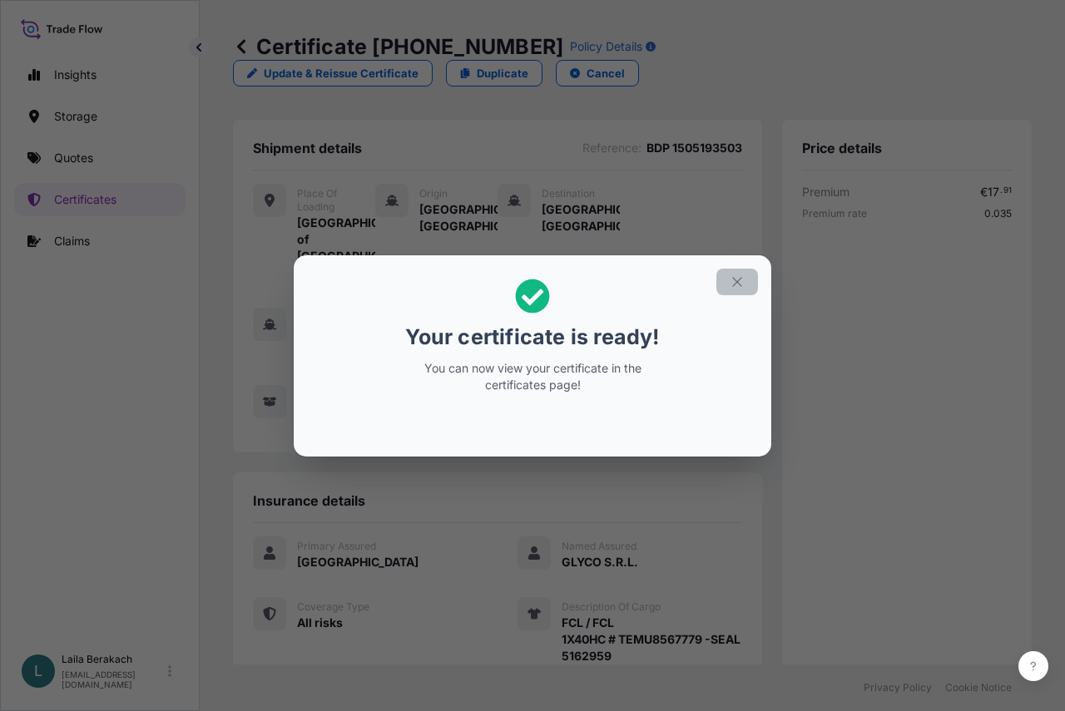
click at [737, 277] on icon "button" at bounding box center [737, 282] width 15 height 15
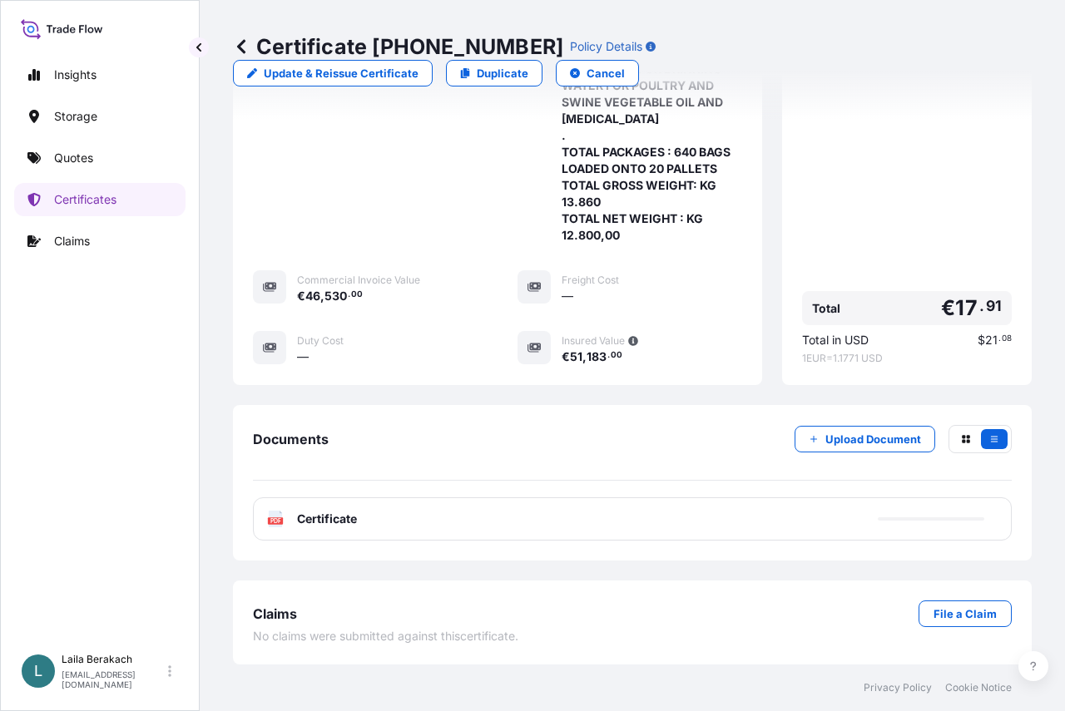
scroll to position [661, 0]
click at [632, 521] on div "PDF Certificate" at bounding box center [632, 519] width 759 height 43
click at [407, 520] on div "PDF Certificate" at bounding box center [632, 519] width 759 height 43
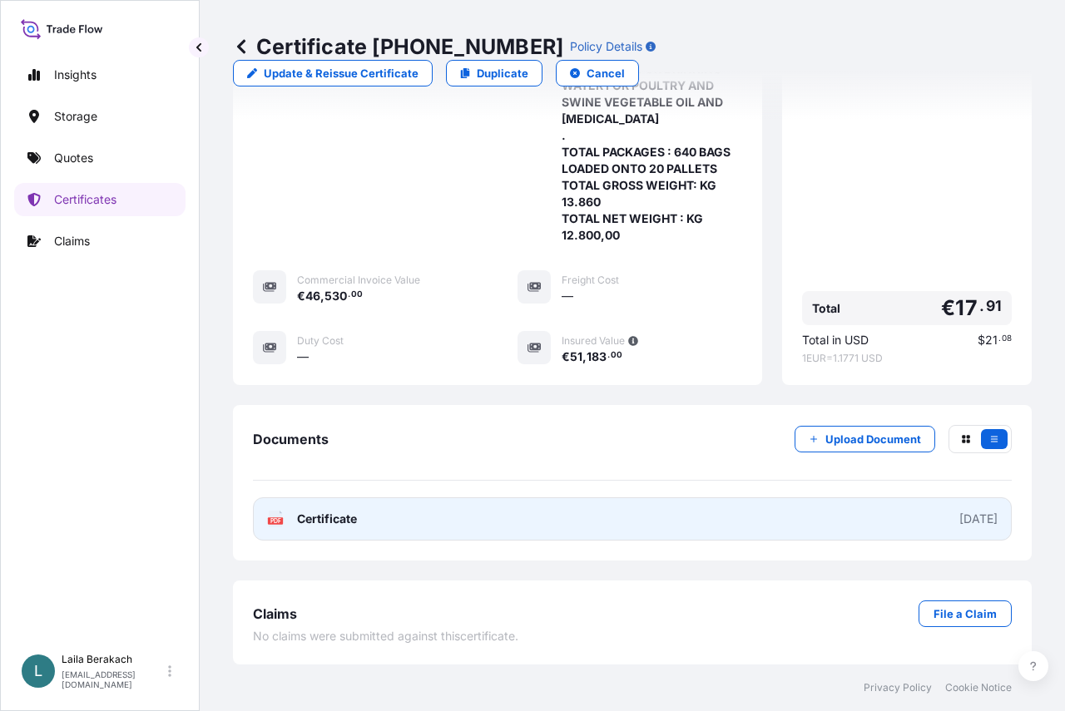
click at [360, 522] on link "PDF Certificate 2025-09-09" at bounding box center [632, 519] width 759 height 43
